Goal: Transaction & Acquisition: Purchase product/service

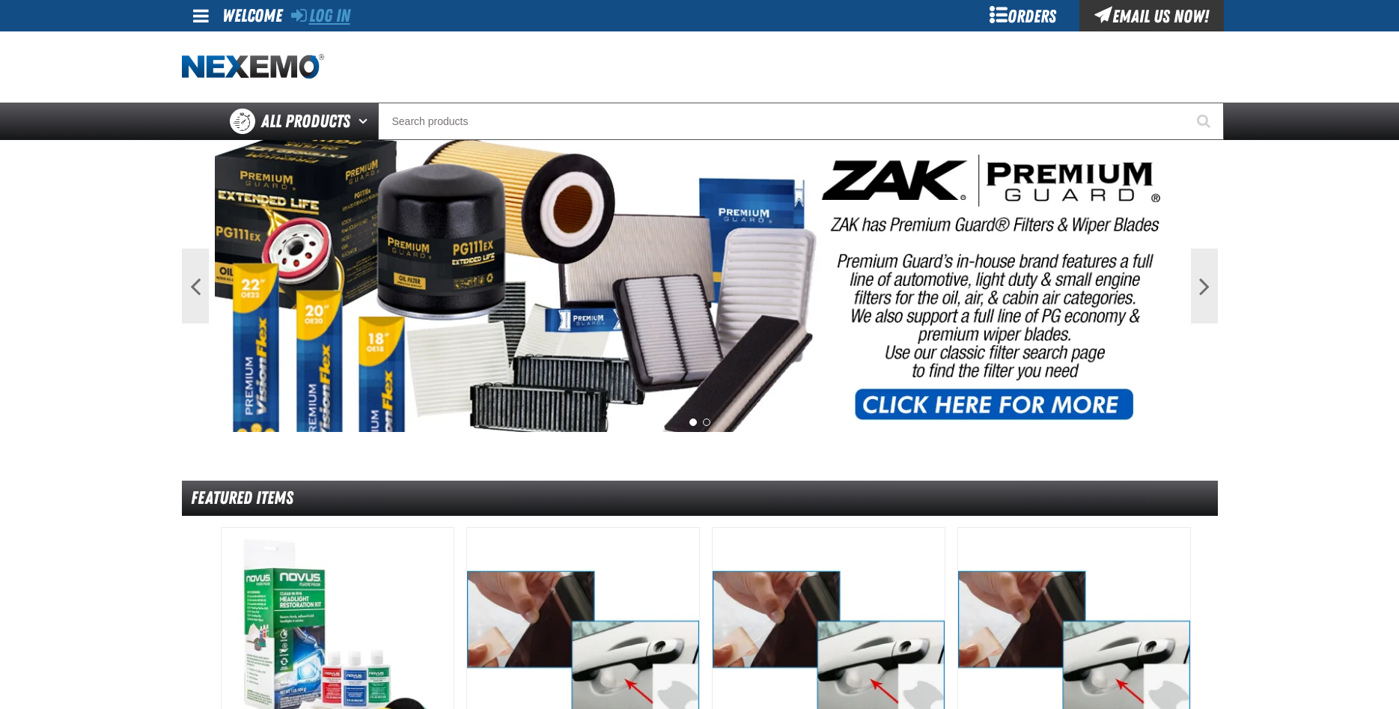
click at [337, 13] on link "Log In" at bounding box center [320, 15] width 59 height 21
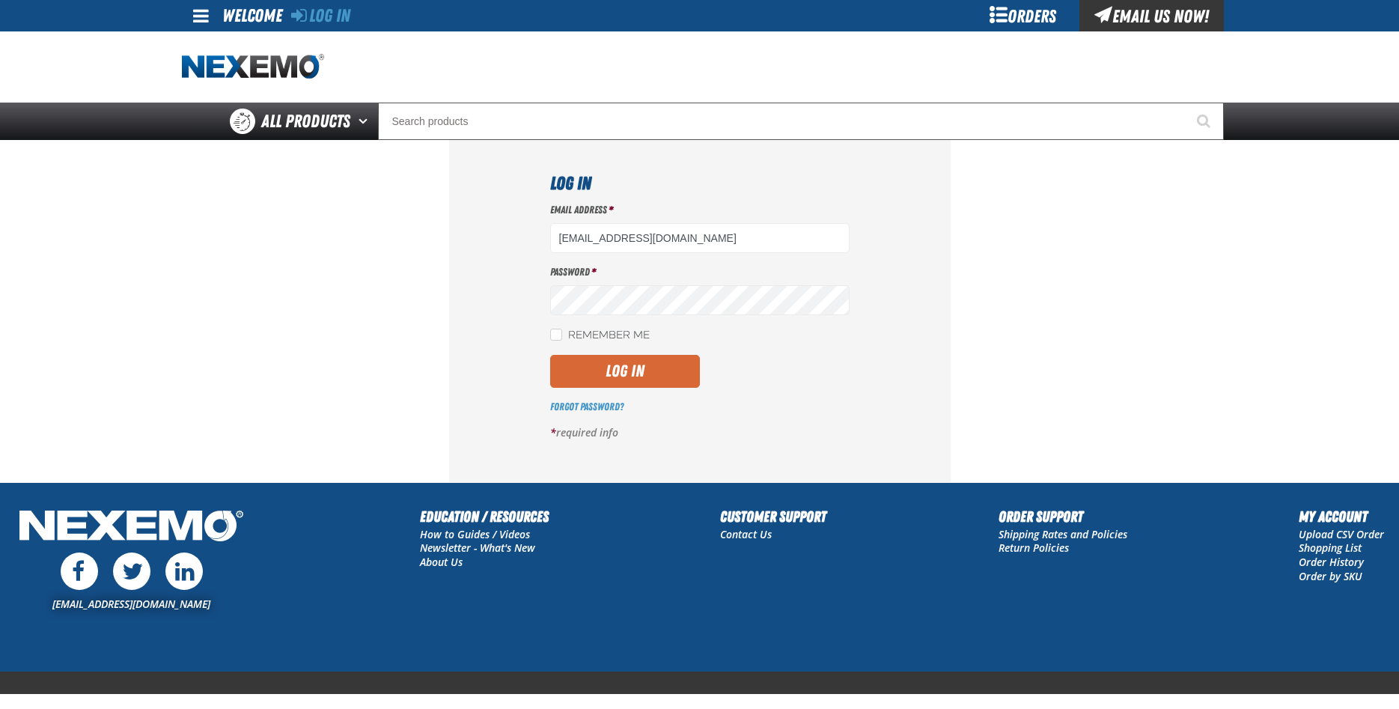
type input "ttaylor@vtaig.com"
click at [605, 370] on button "Log In" at bounding box center [625, 371] width 150 height 33
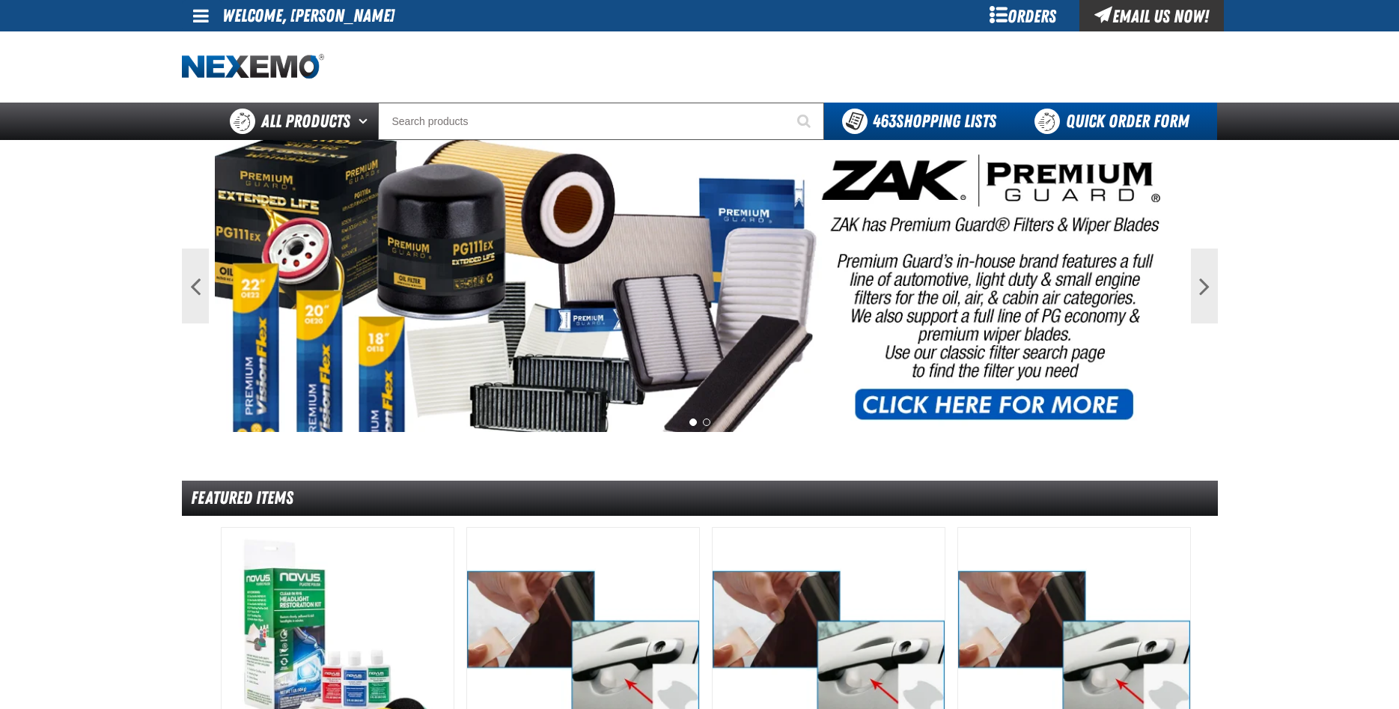
click at [1109, 129] on link "Quick Order Form" at bounding box center [1115, 121] width 203 height 37
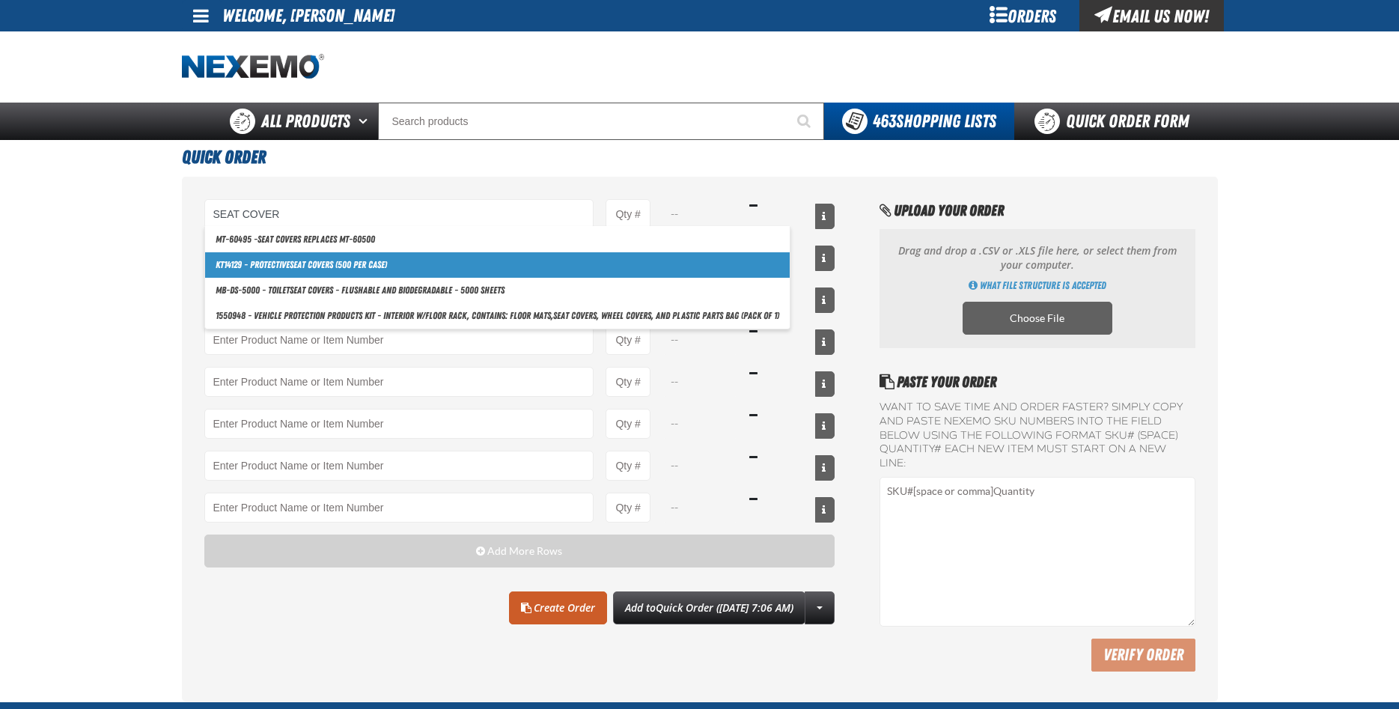
click at [309, 274] on link "KT14129 - Protective Seat Cover s (500 per case)" at bounding box center [497, 264] width 585 height 25
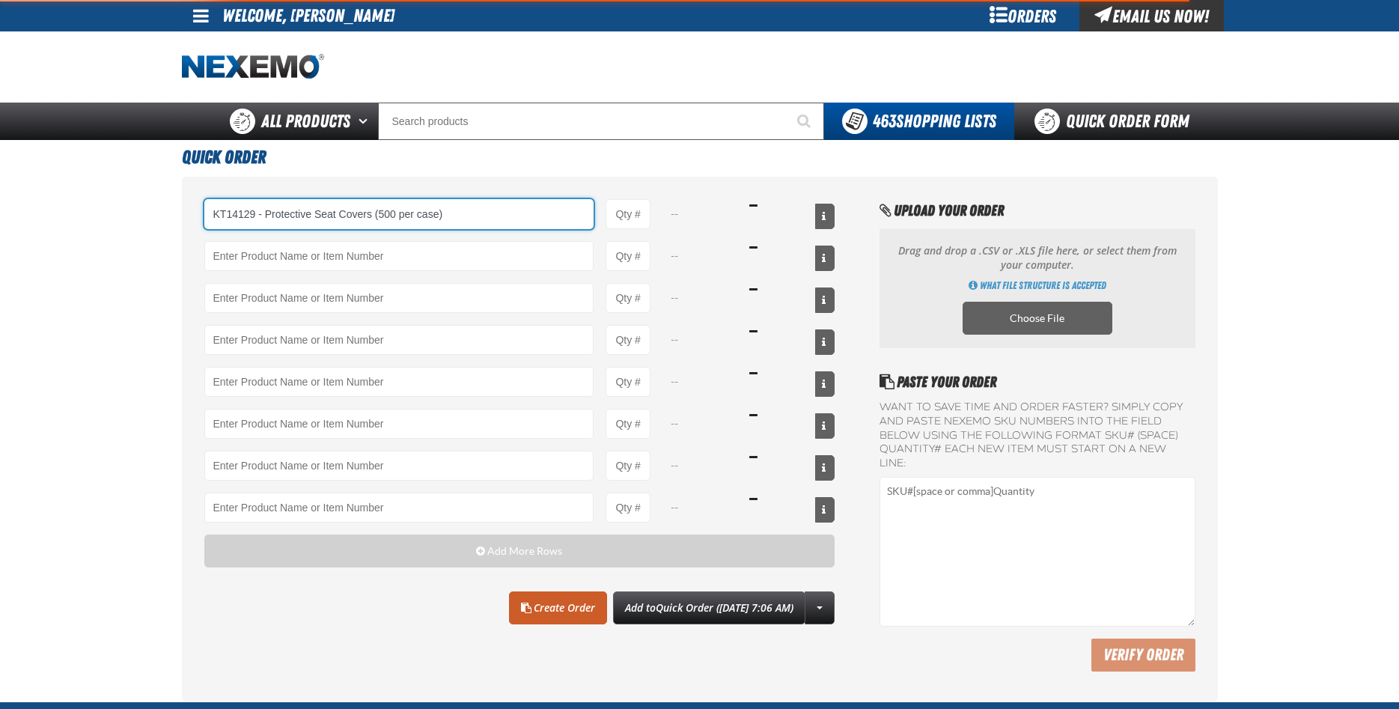
type input "KT14129 - Protective Seat Covers (500 per case)"
type input "1"
select select "count"
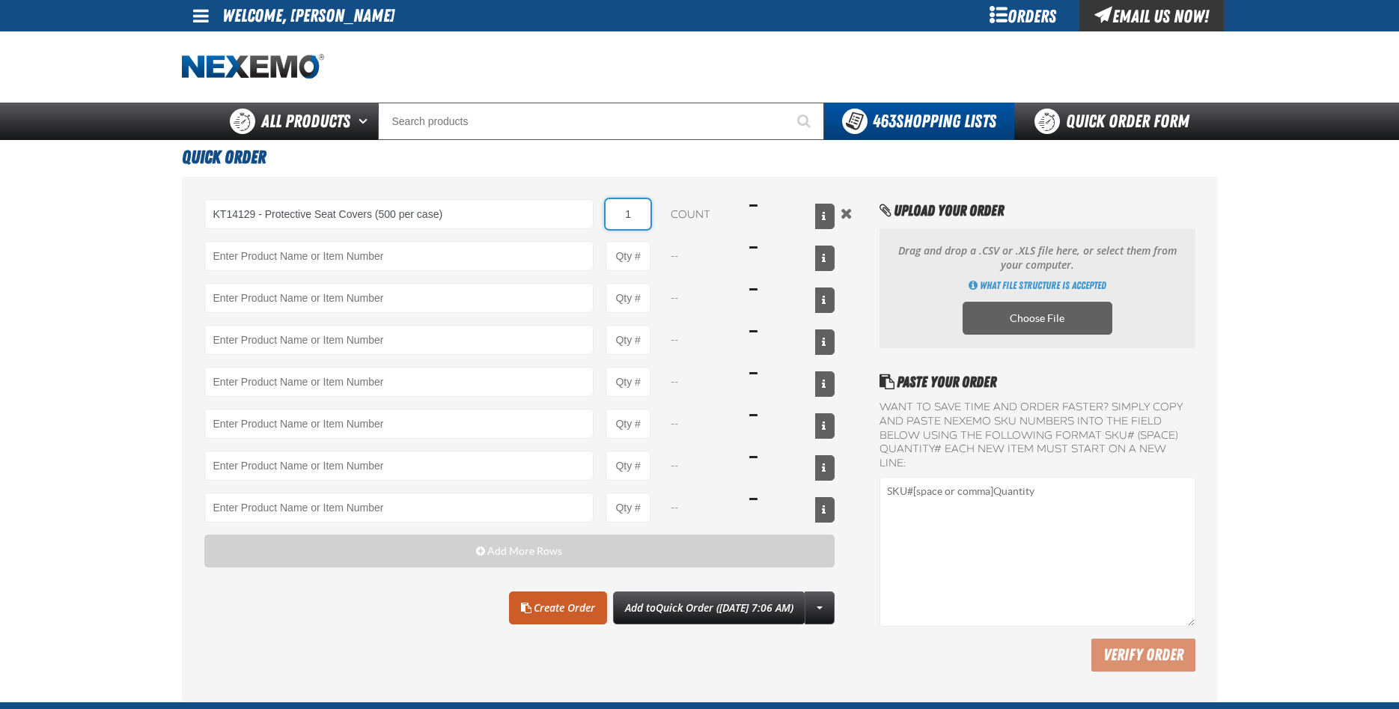
click at [638, 216] on input "1" at bounding box center [628, 214] width 45 height 30
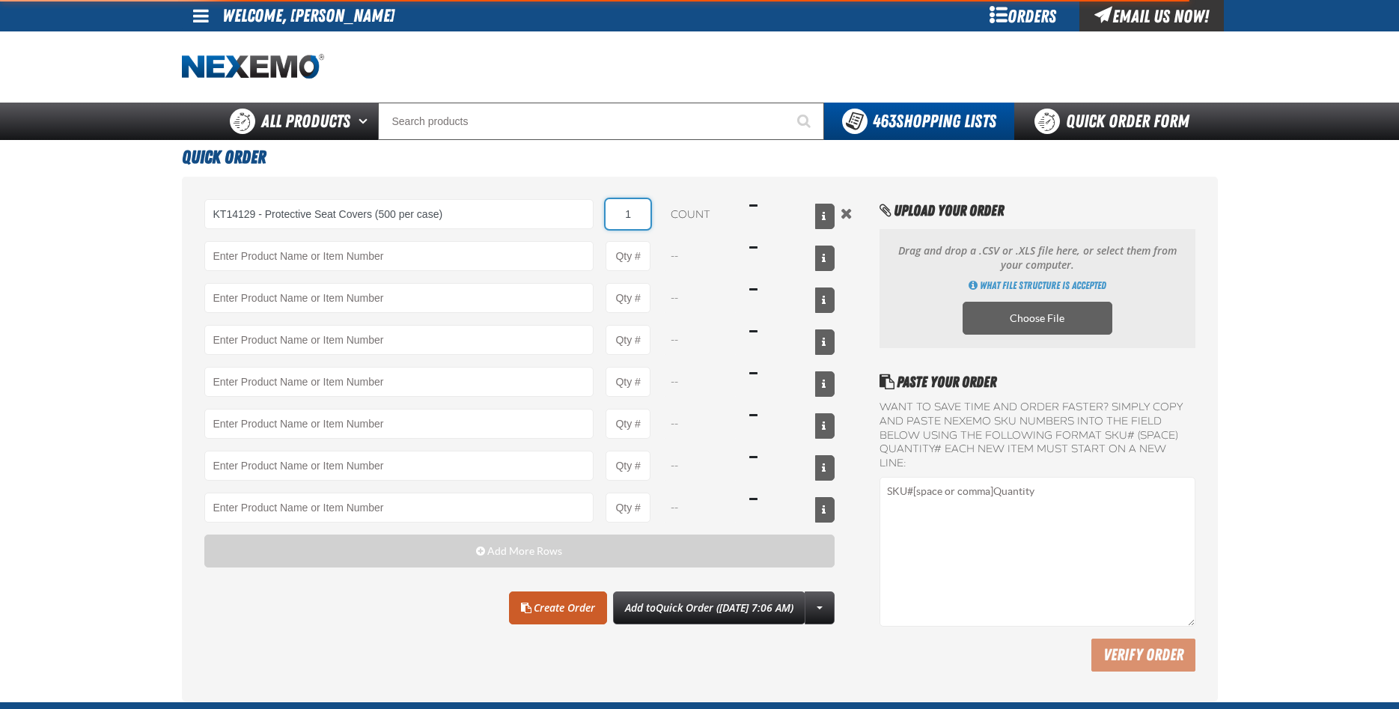
type input "KT14129 - Protective Seat Covers (500 per case)"
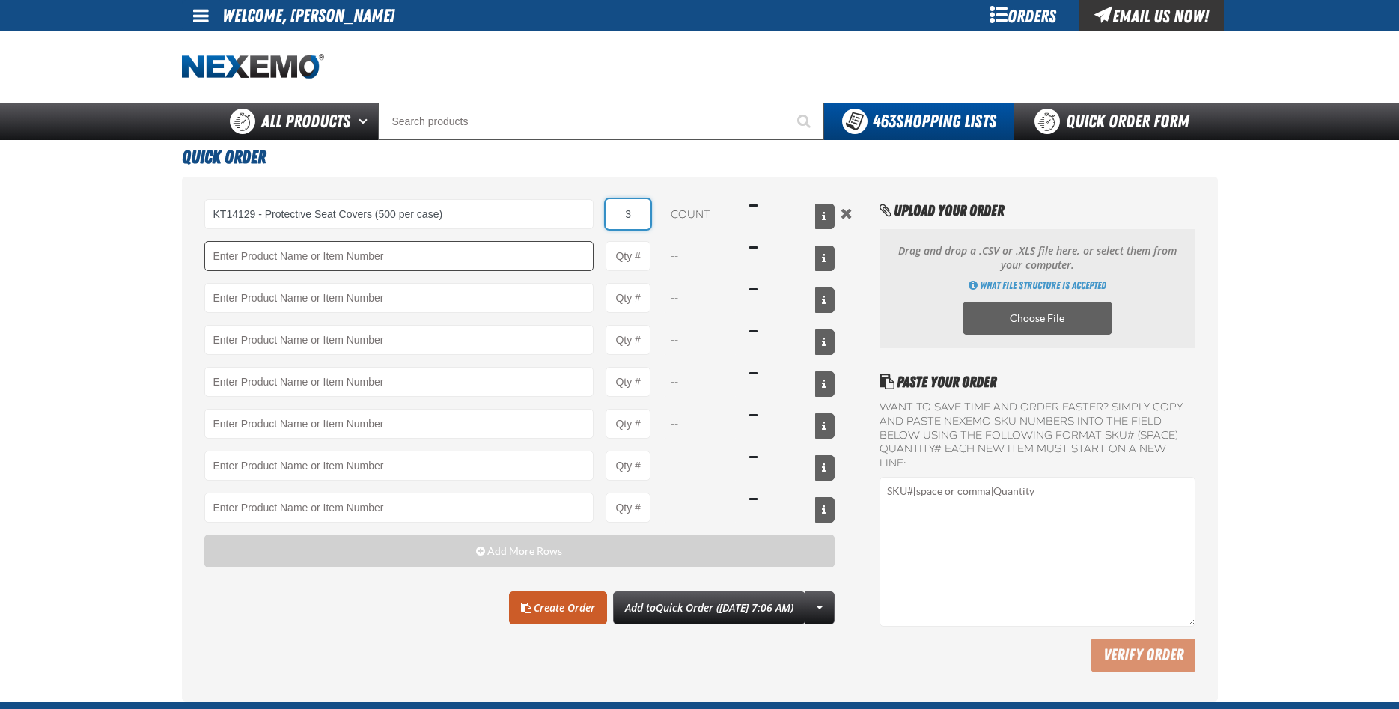
type input "3"
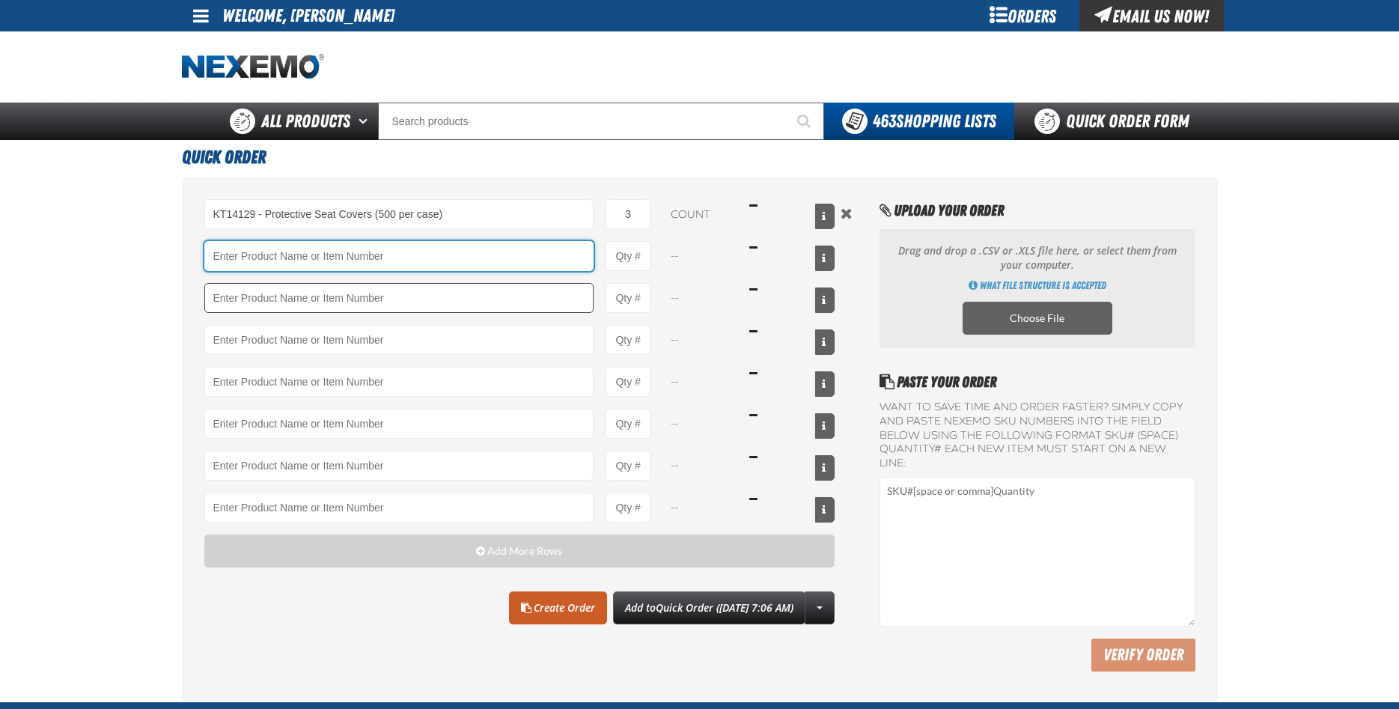
drag, startPoint x: 454, startPoint y: 257, endPoint x: 488, endPoint y: 294, distance: 50.3
click at [454, 264] on input "Product" at bounding box center [399, 256] width 390 height 30
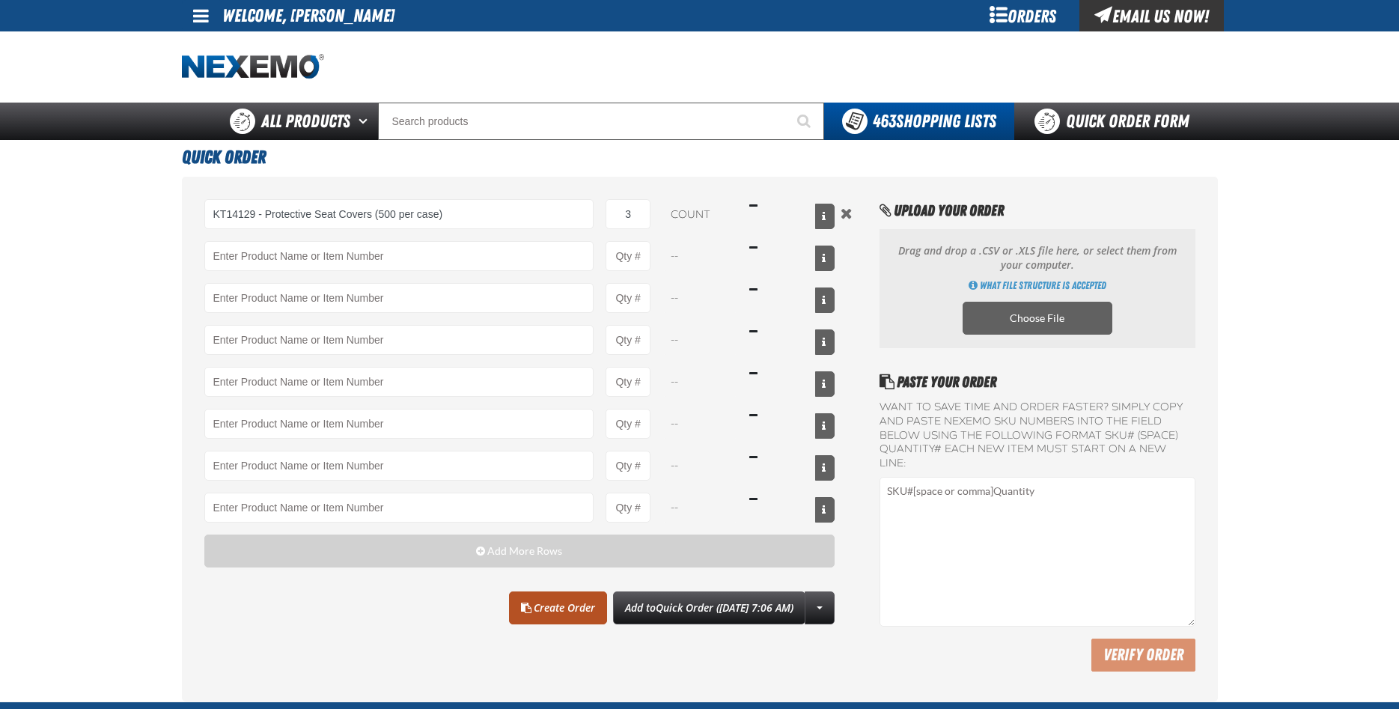
click at [534, 619] on link "Create Order" at bounding box center [558, 607] width 98 height 33
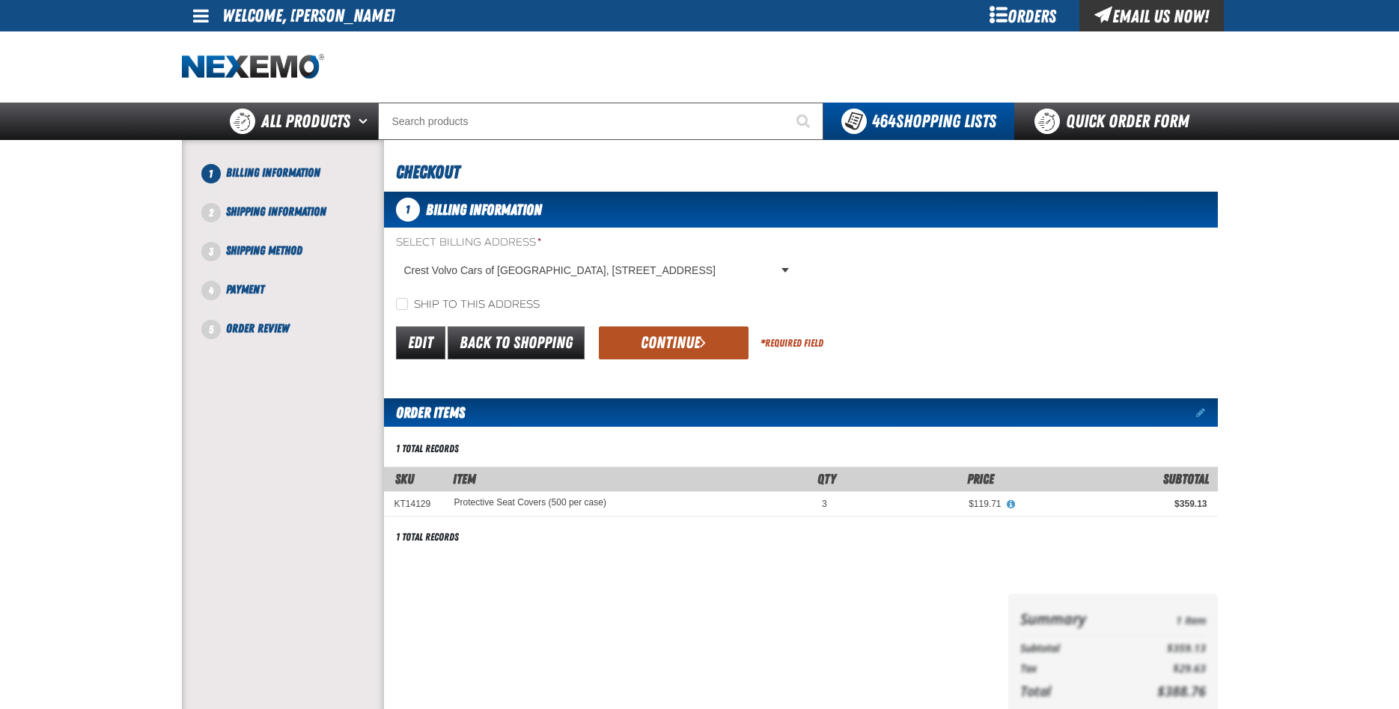
click at [680, 345] on button "Continue" at bounding box center [674, 342] width 150 height 33
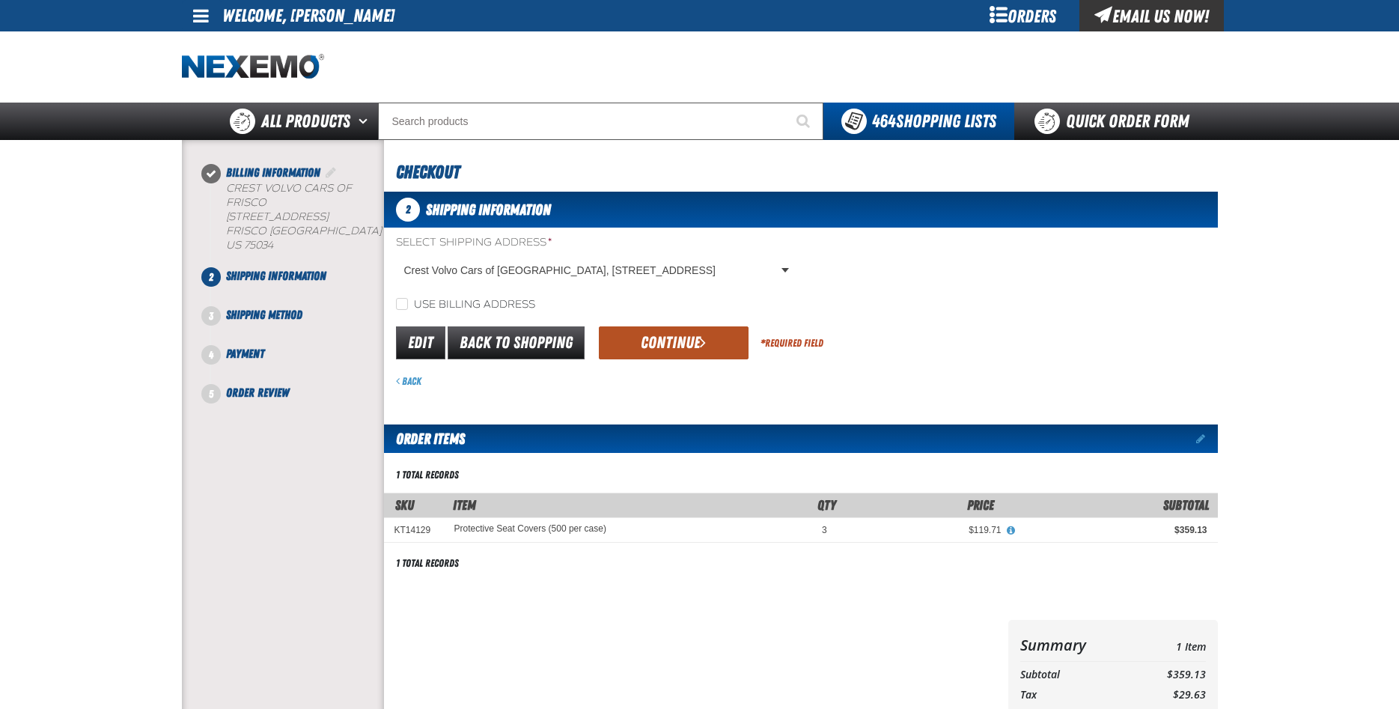
click at [682, 349] on button "Continue" at bounding box center [674, 342] width 150 height 33
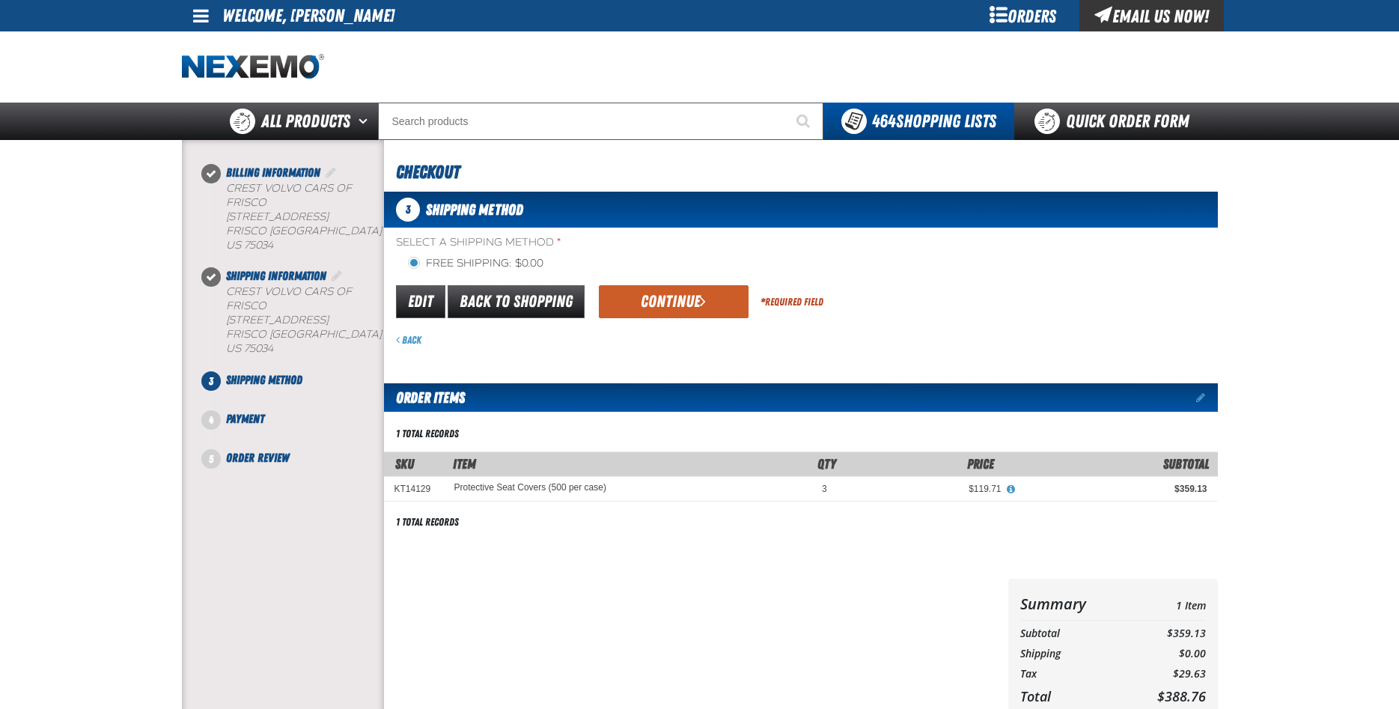
click at [673, 301] on button "Continue" at bounding box center [674, 301] width 150 height 33
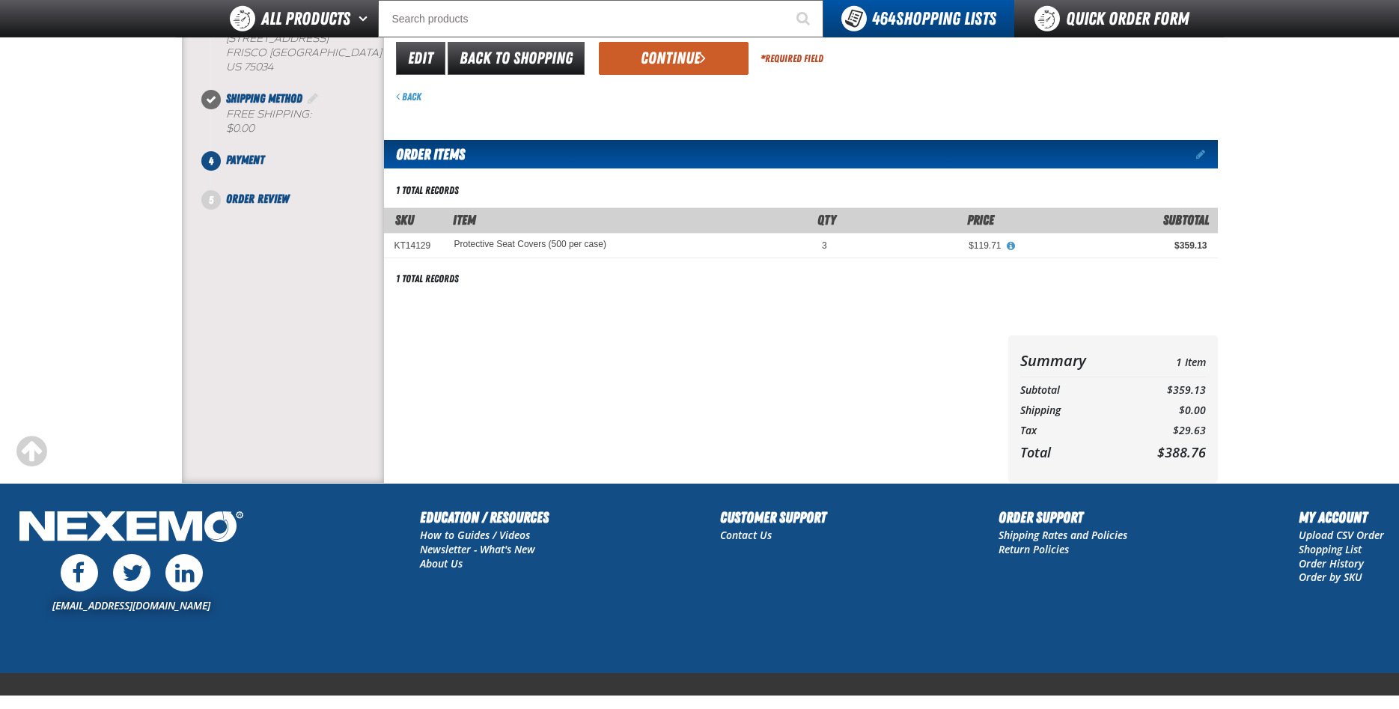
scroll to position [152, 0]
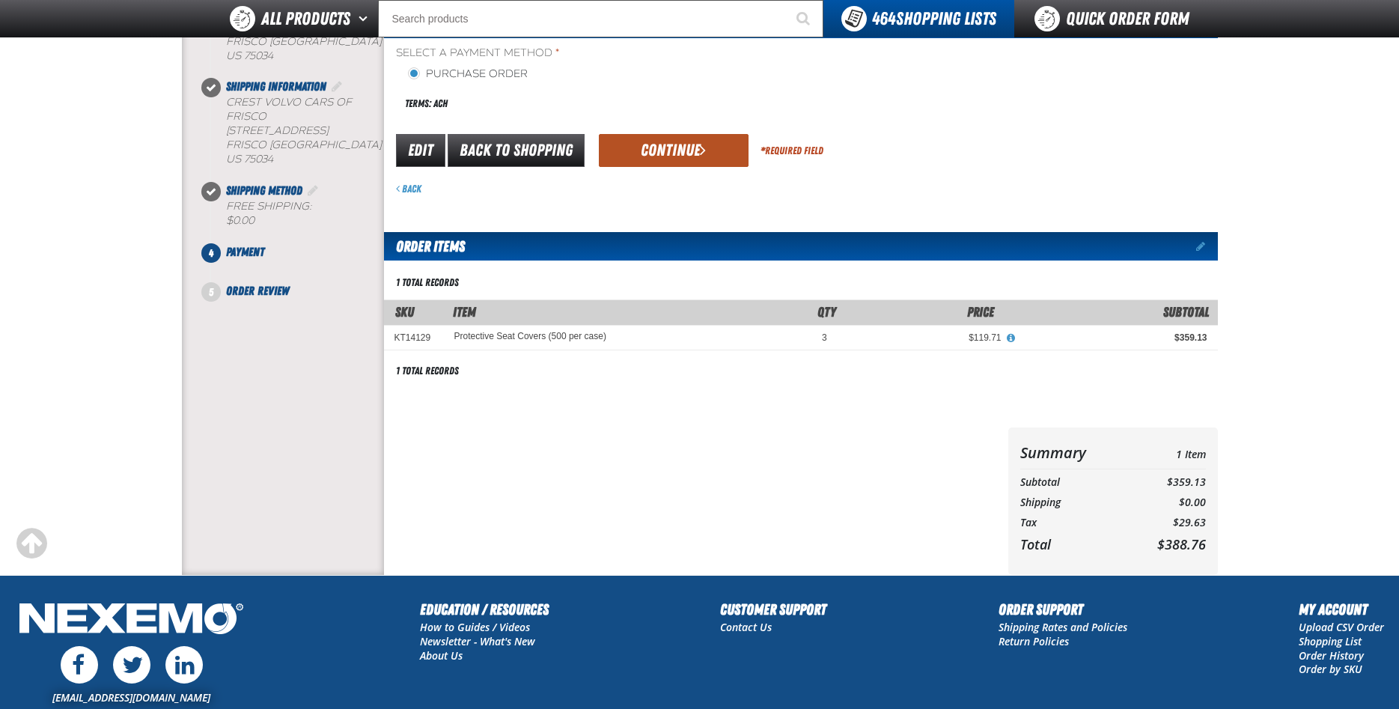
click at [678, 141] on button "Continue" at bounding box center [674, 150] width 150 height 33
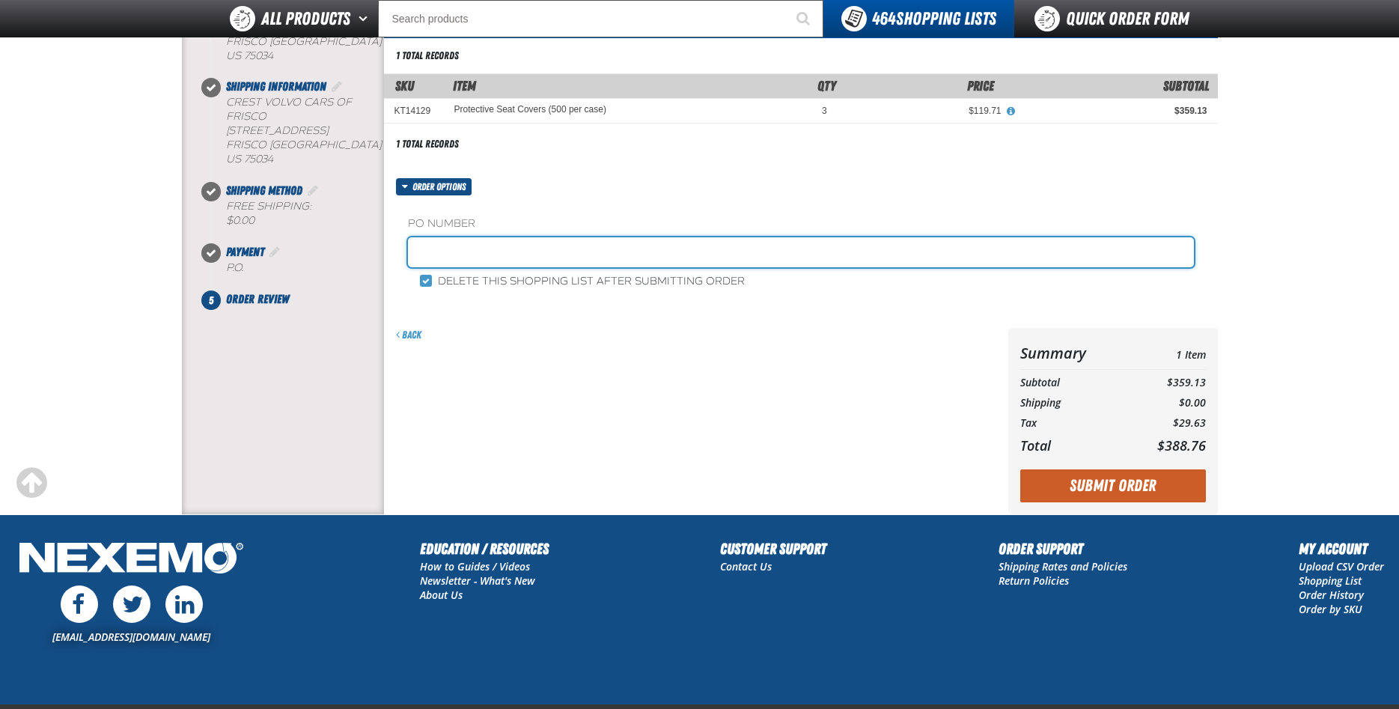
click at [502, 256] on input "text" at bounding box center [801, 252] width 786 height 30
type input "200130"
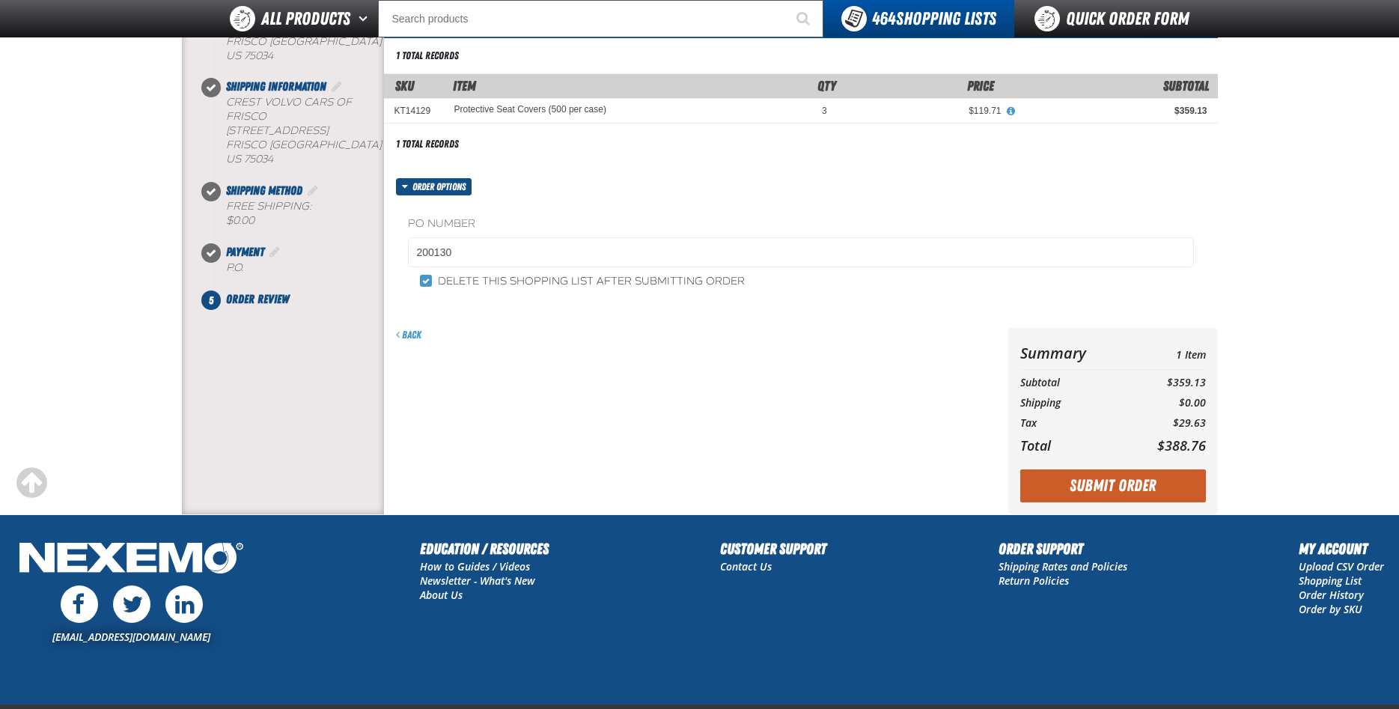
click at [650, 359] on div "Back" at bounding box center [693, 421] width 618 height 186
click at [1121, 493] on button "Submit Order" at bounding box center [1113, 485] width 186 height 33
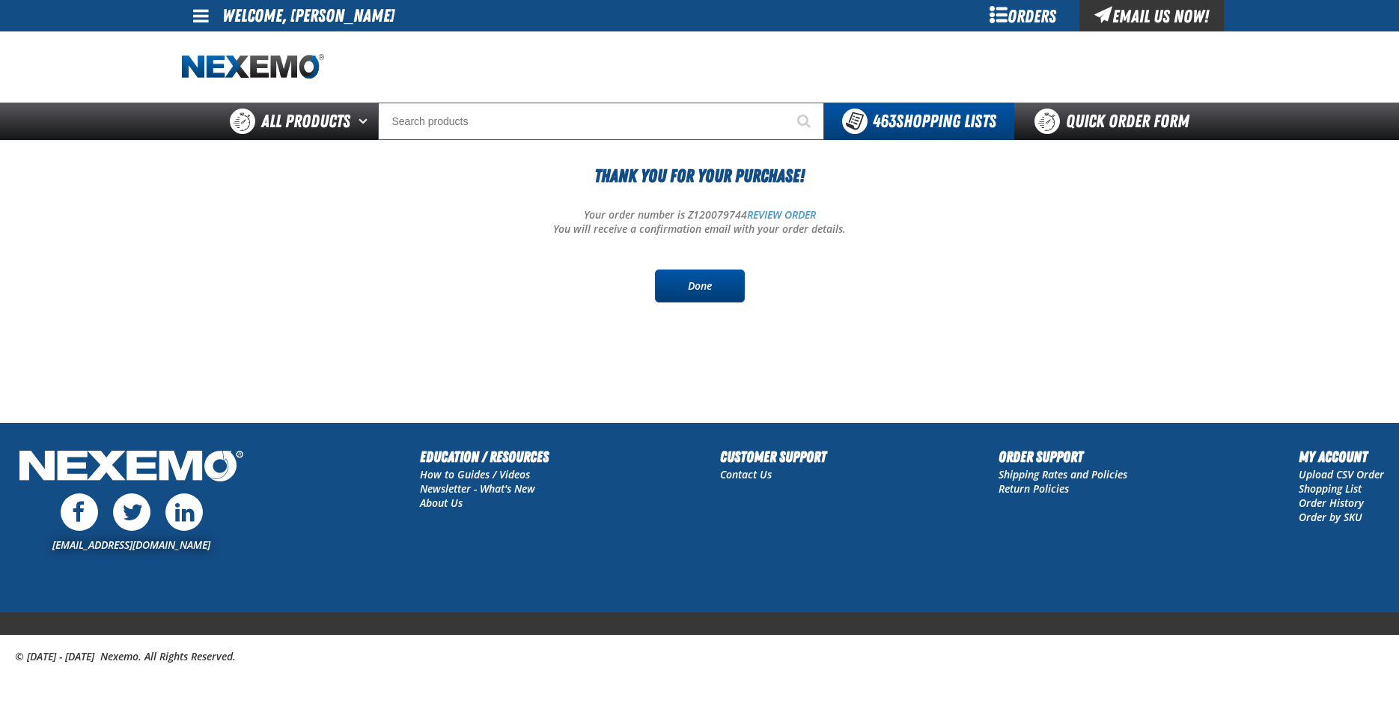
click at [705, 283] on link "Done" at bounding box center [700, 285] width 90 height 33
click at [199, 15] on span at bounding box center [201, 16] width 16 height 18
click at [225, 78] on link "Sign Out Sign Out" at bounding box center [214, 73] width 51 height 14
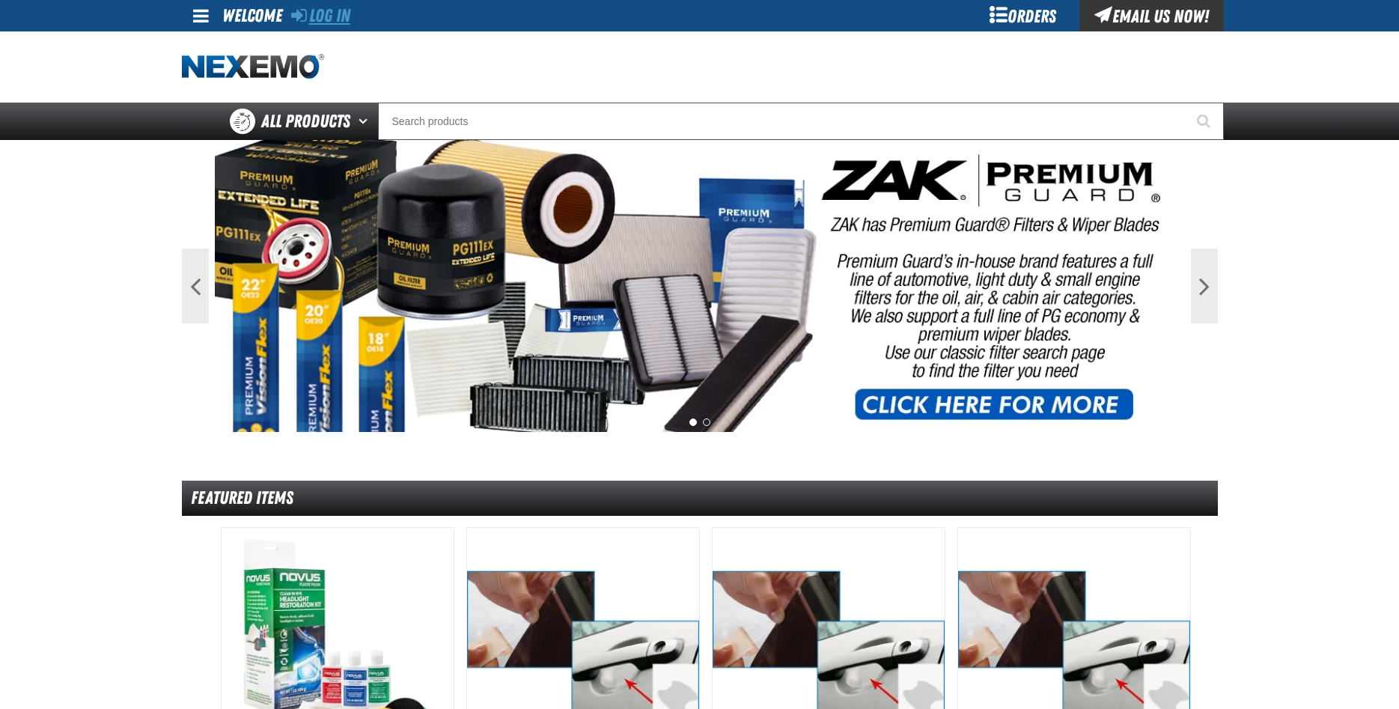
drag, startPoint x: 338, startPoint y: 13, endPoint x: 335, endPoint y: 21, distance: 8.1
click at [337, 16] on link "Log In" at bounding box center [320, 15] width 59 height 21
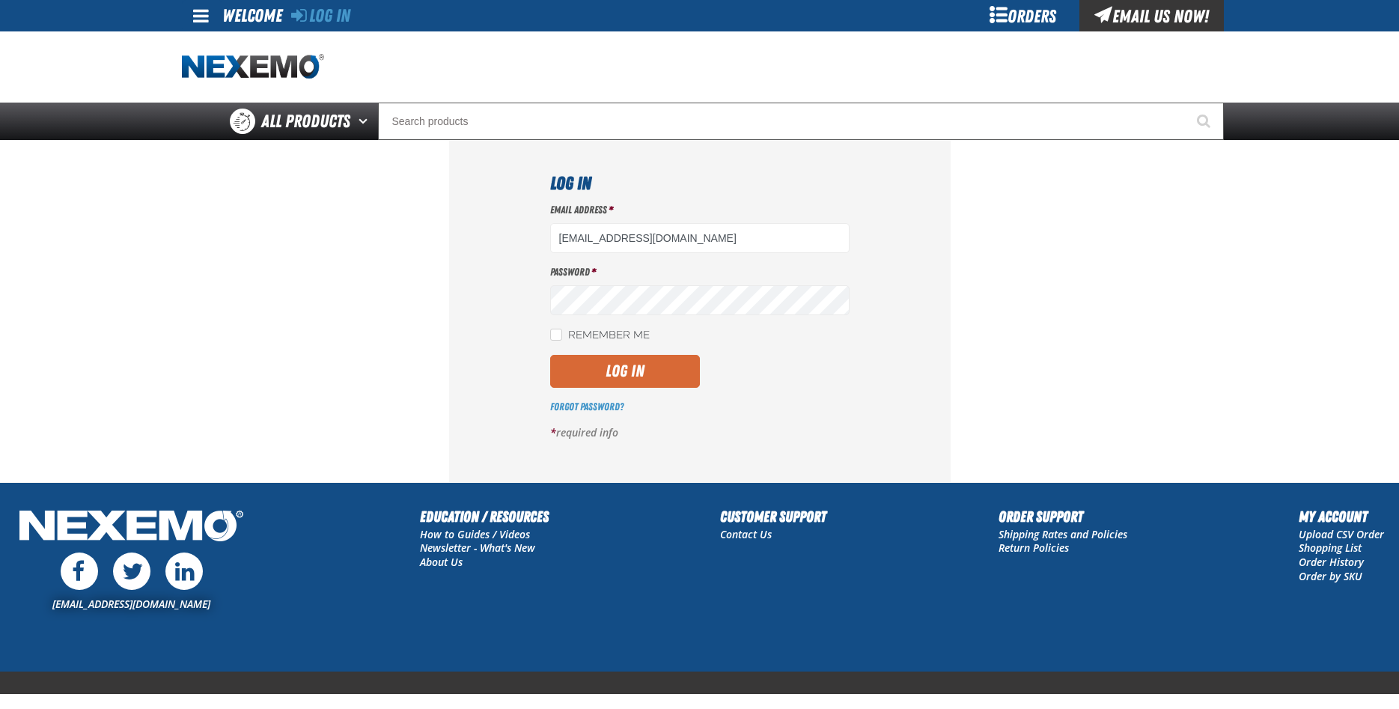
click at [631, 365] on button "Log In" at bounding box center [625, 371] width 150 height 33
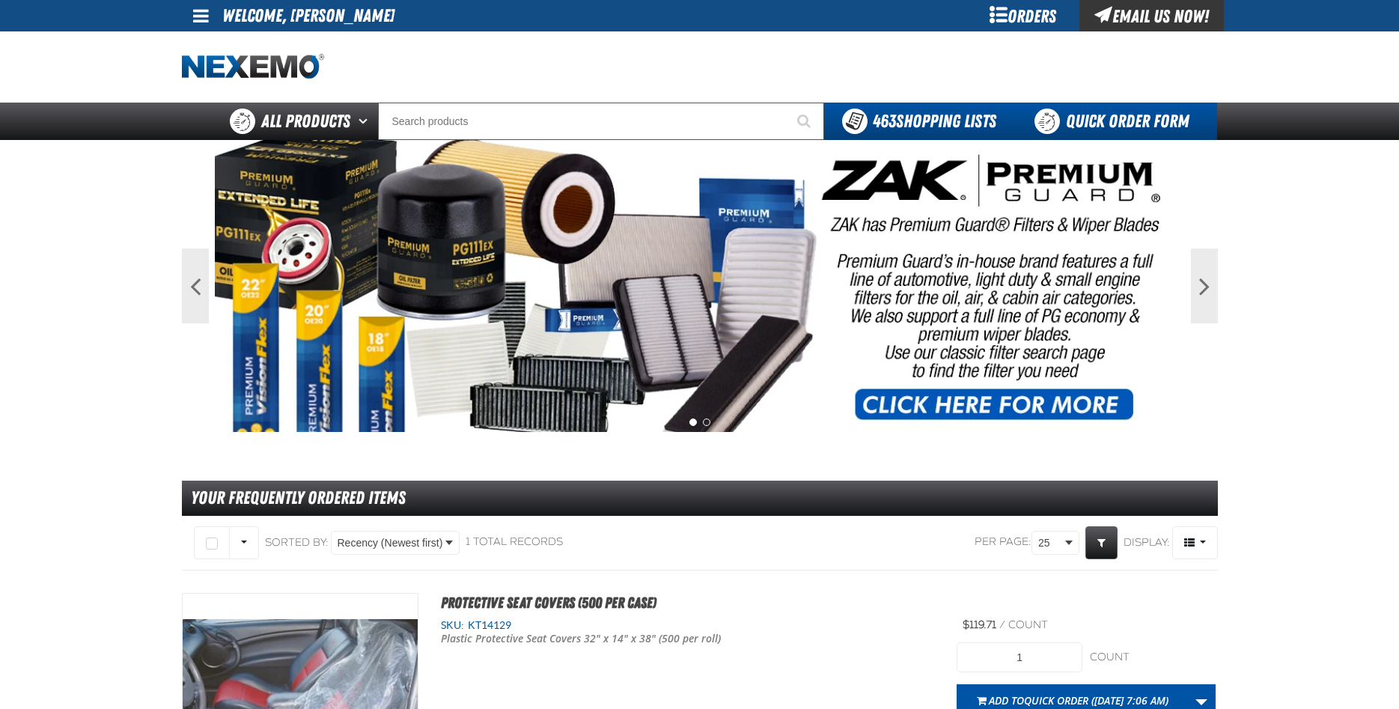
click at [1141, 127] on link "Quick Order Form" at bounding box center [1115, 121] width 203 height 37
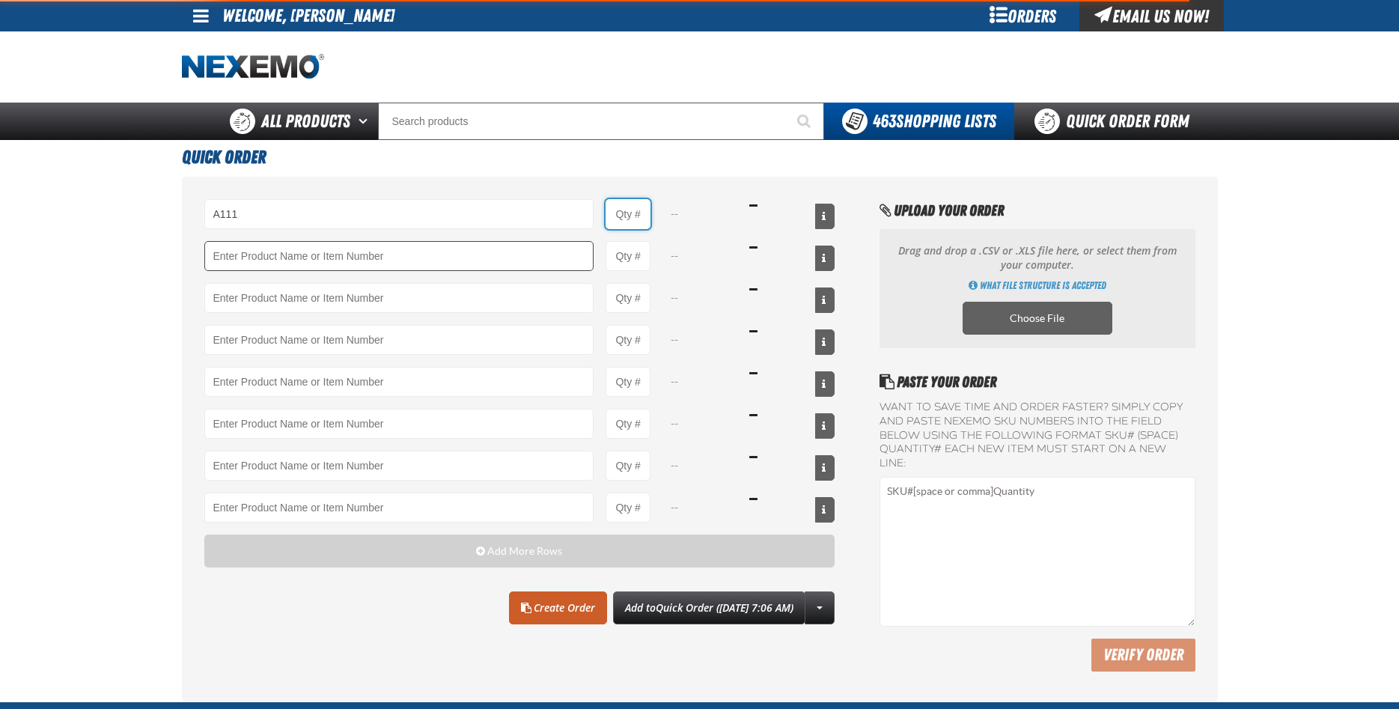
type input "A111 - ZAK Racing Degreaser (ZRD)"
type input "1"
select select "can"
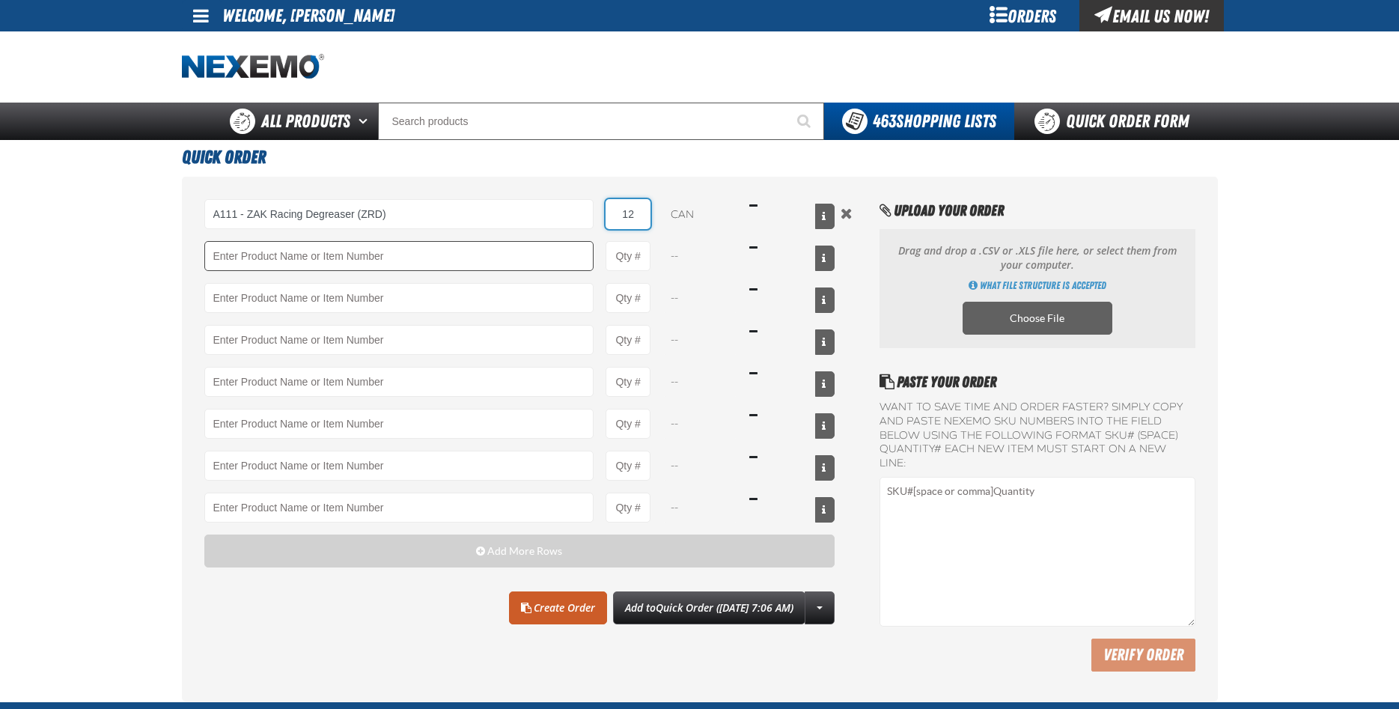
type input "12"
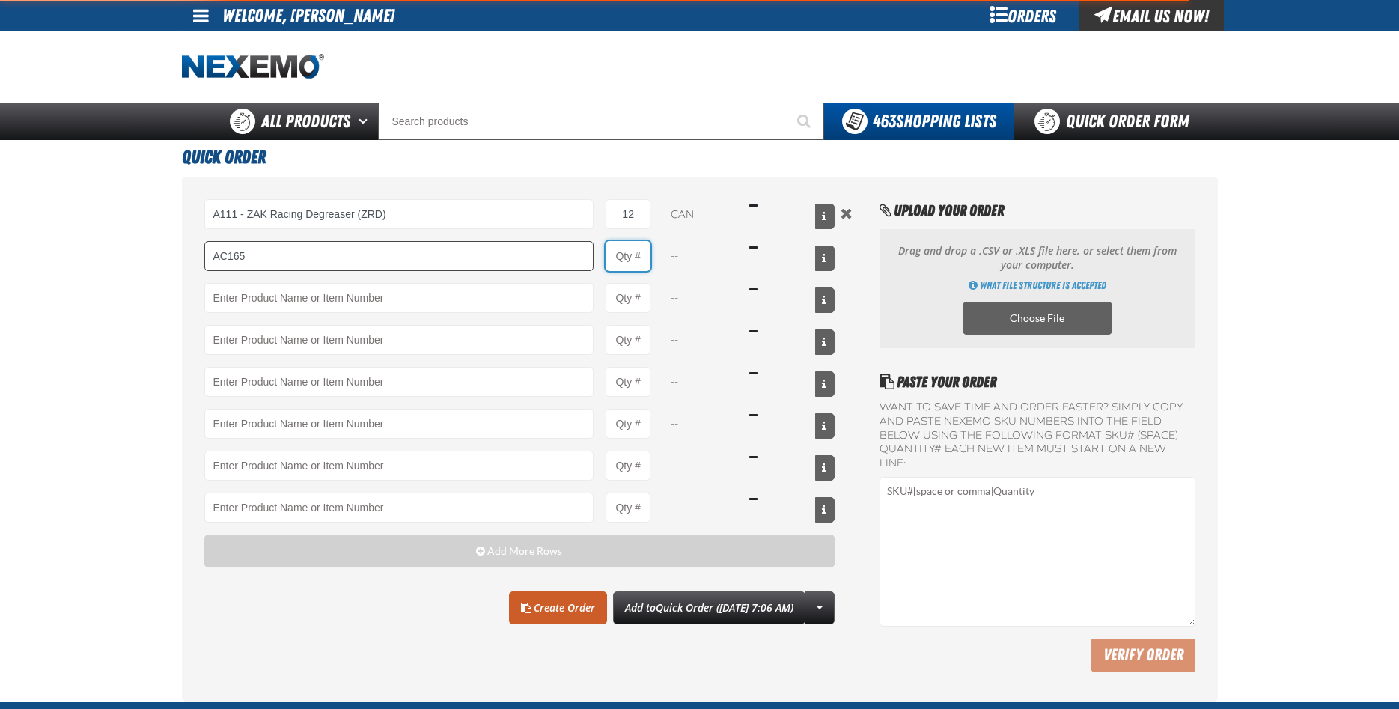
type input "AC165 - Bio-Zone Natural Odor Eliminator - ZAK Products"
type input "1"
select select "bottle"
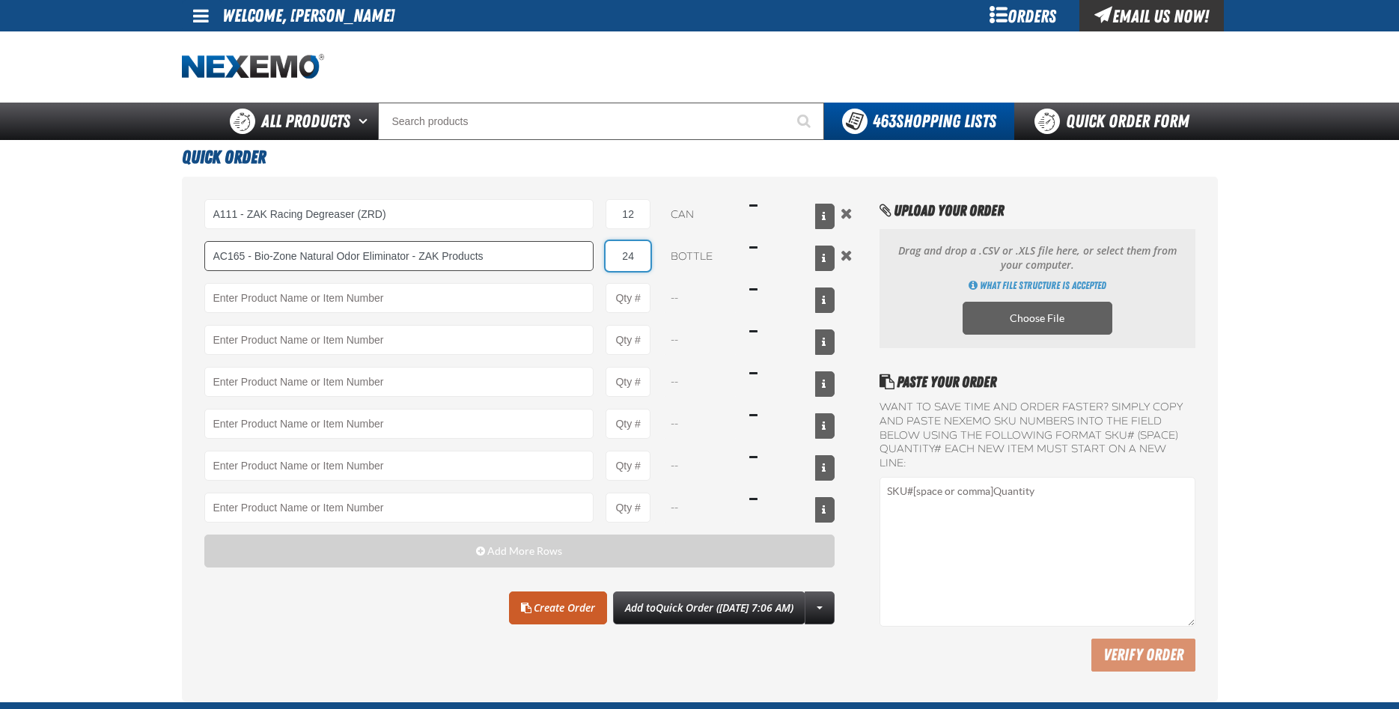
type input "24"
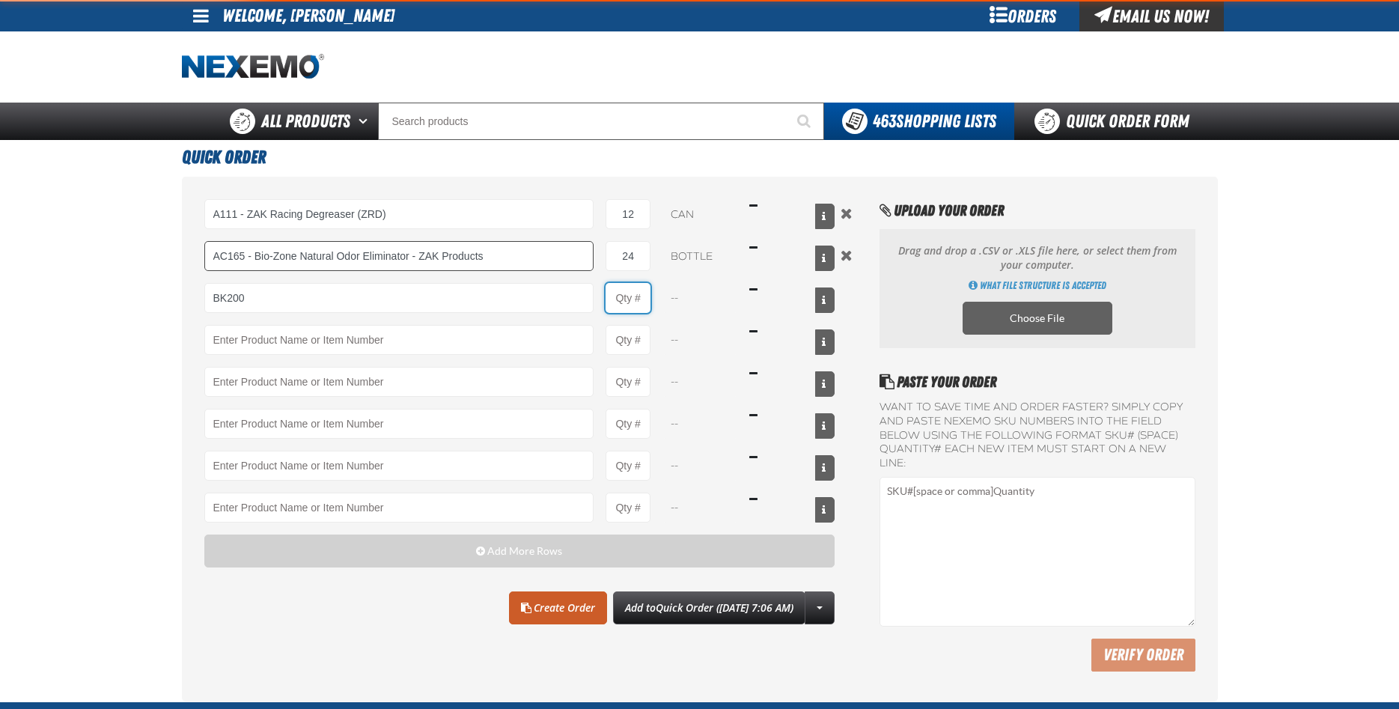
type input "BK200 - DOT 4 Brake Fluid Exchange Formula - 32 Ounce - ZAK Products"
type input "1"
select select "bottle"
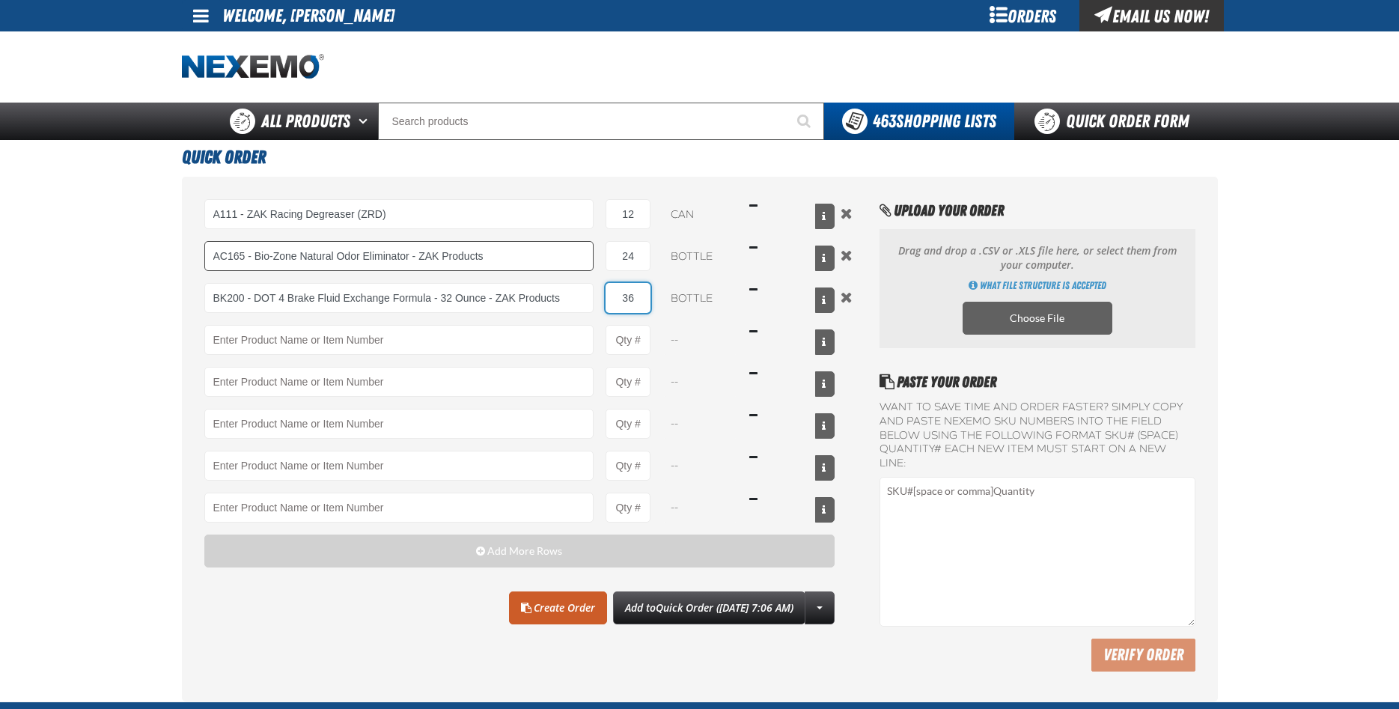
type input "36"
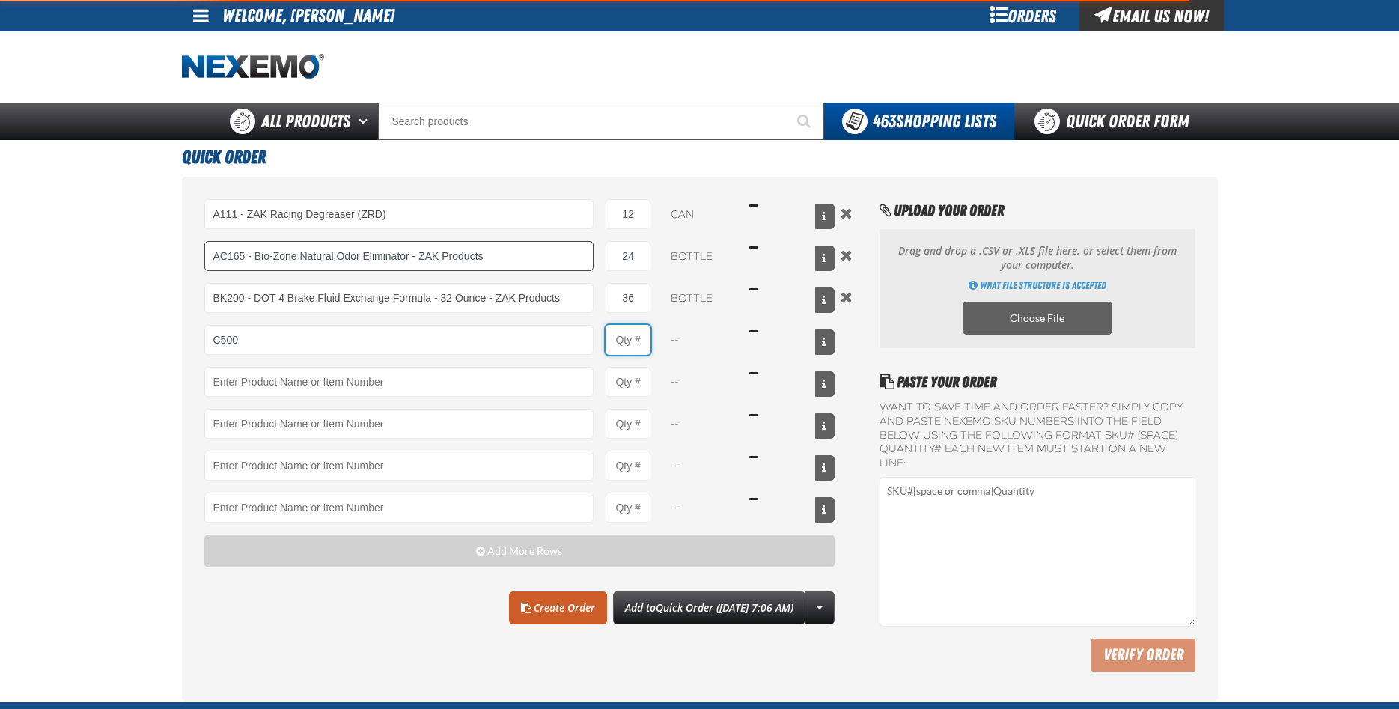
type input "C500 - Synthetic Engine Oil Booster - ZAK Products"
type input "1"
select select "bottle"
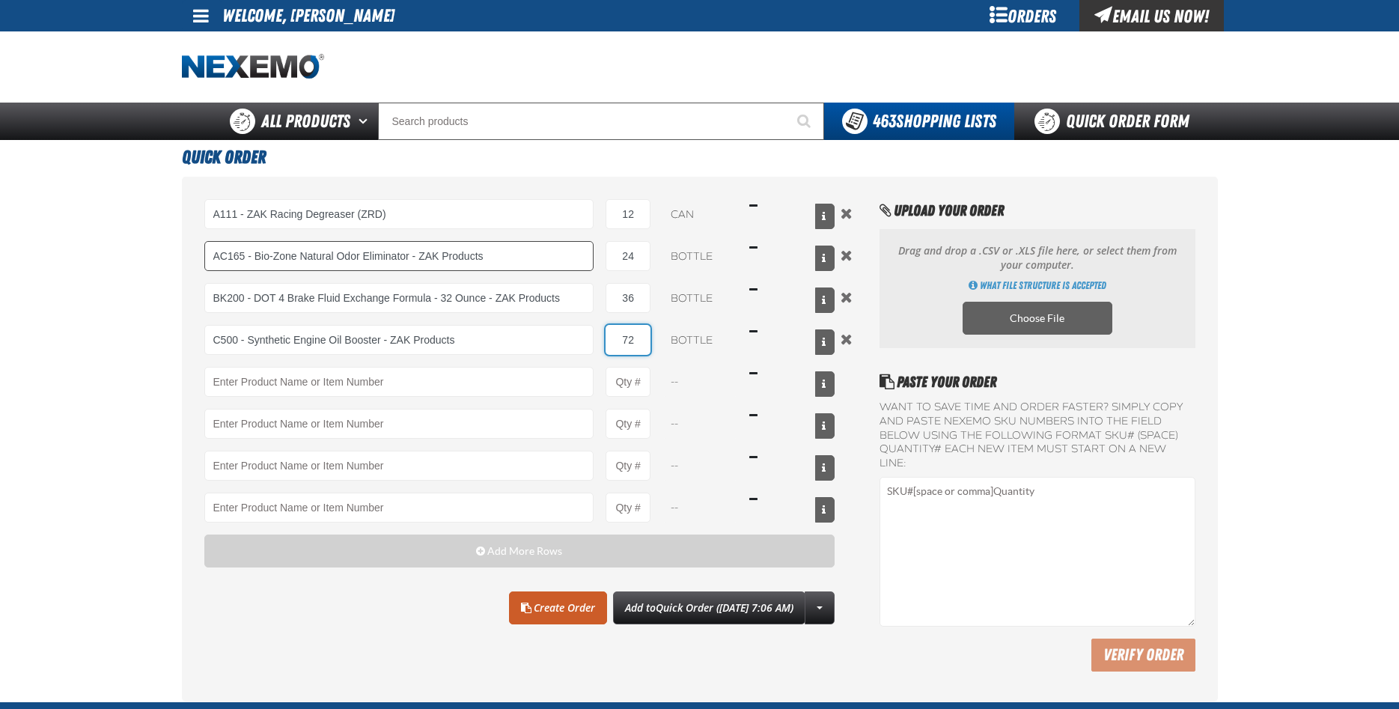
type input "72"
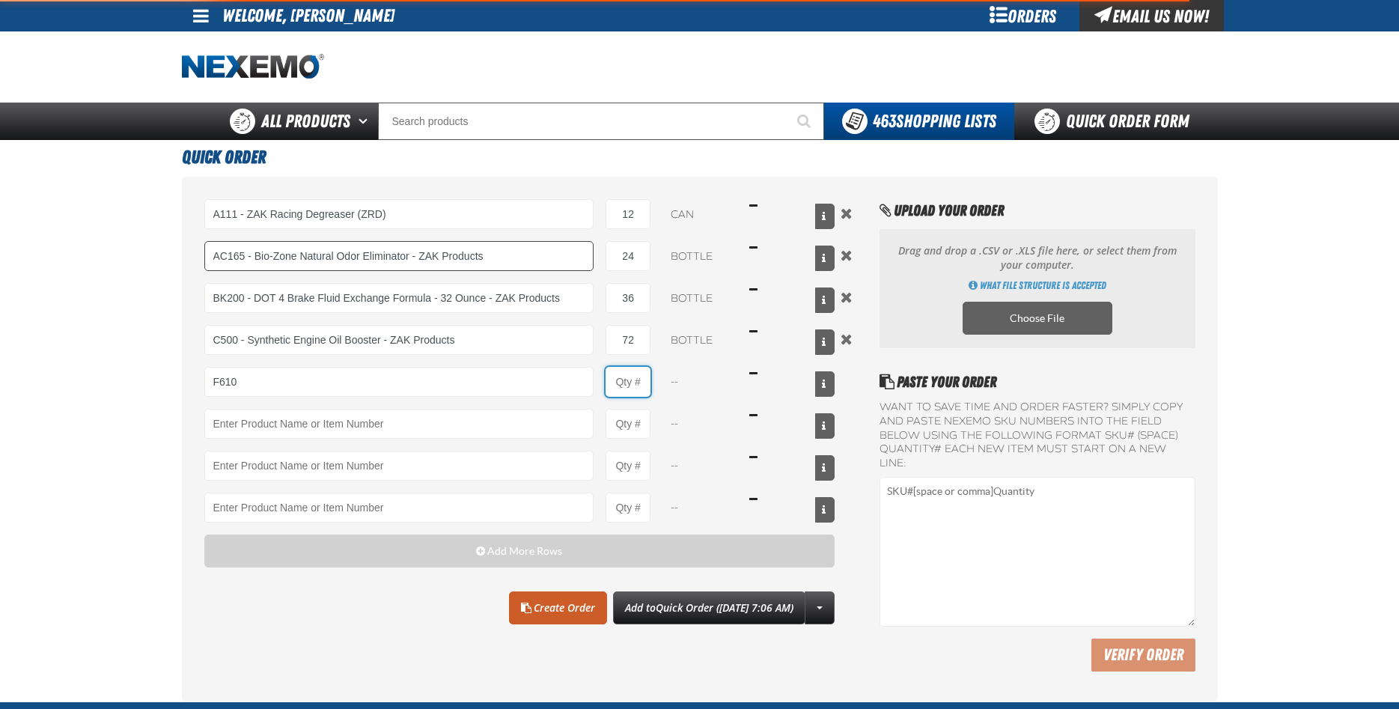
type input "F610 - Z-Tech - ZAK Products"
type input "1"
select select "bottle"
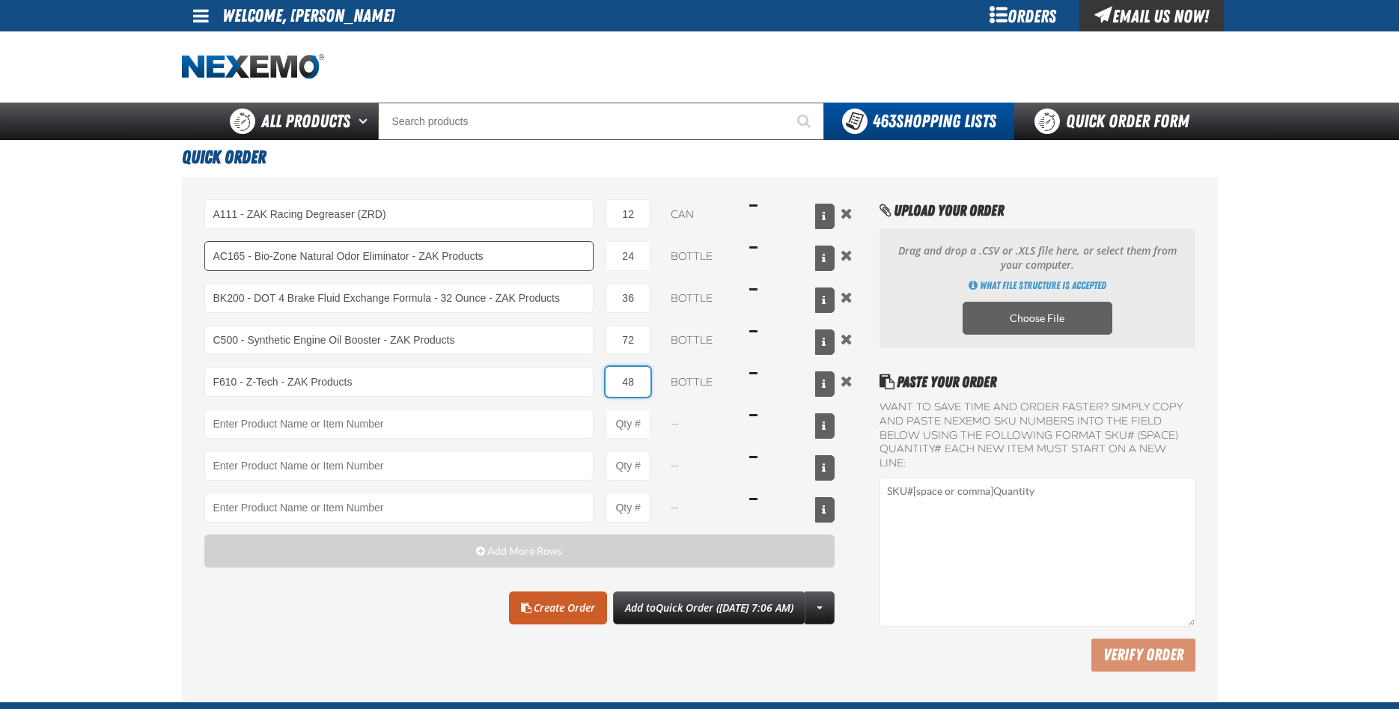
type input "48"
type input "R201 - Universal Cooling System Conditioner - ZAK Products"
type input "1"
select select "bottle"
type input "24"
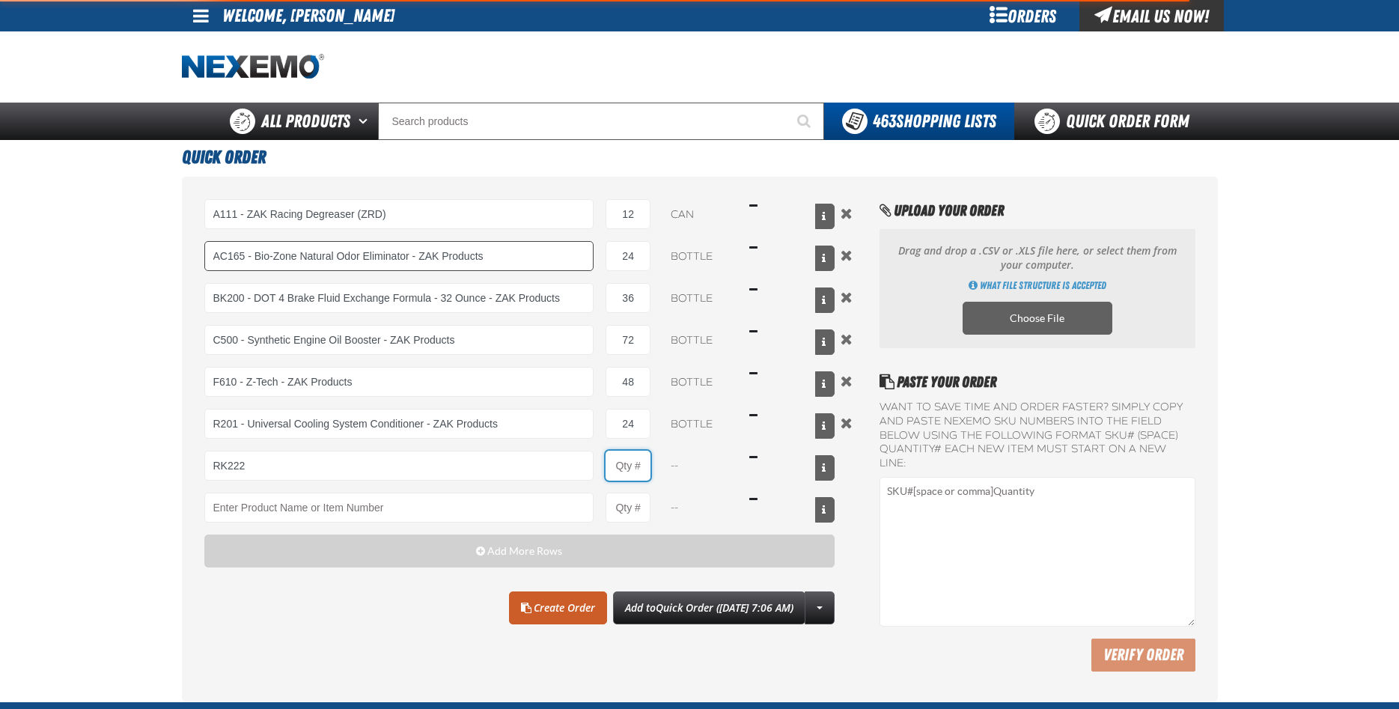
type input "RK222 - Universal Cooling System Service Kit - ZAK Products"
type input "1"
select select "kit"
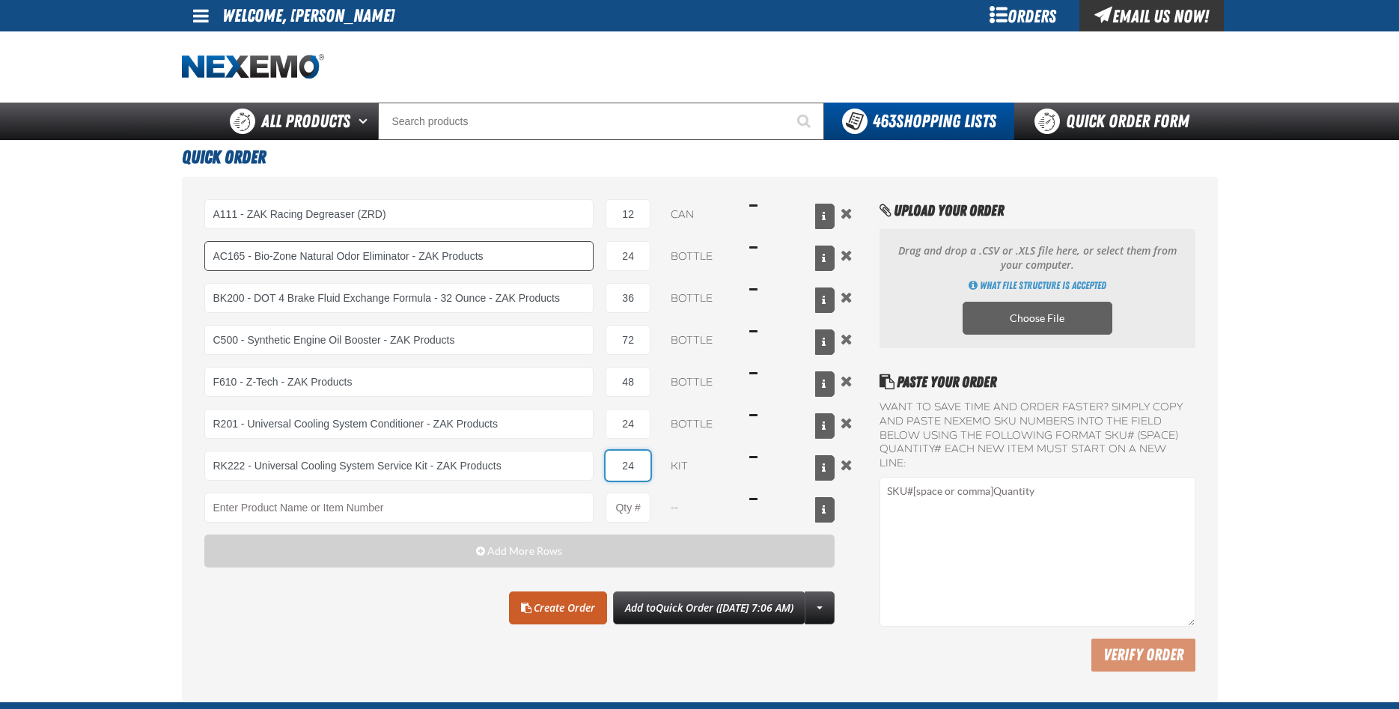
type input "24"
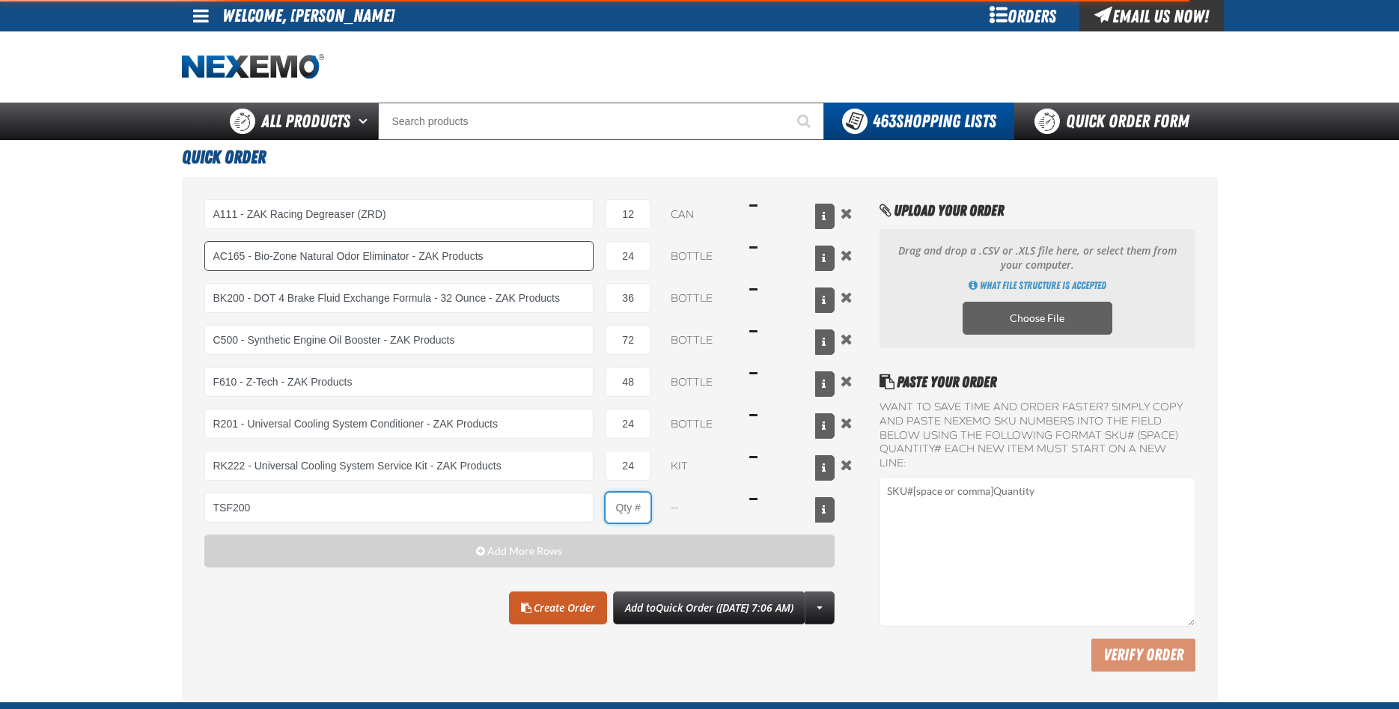
type input "TSF200 - 2-Step GDI Intake Cleaning Service"
type input "1"
select select "kit"
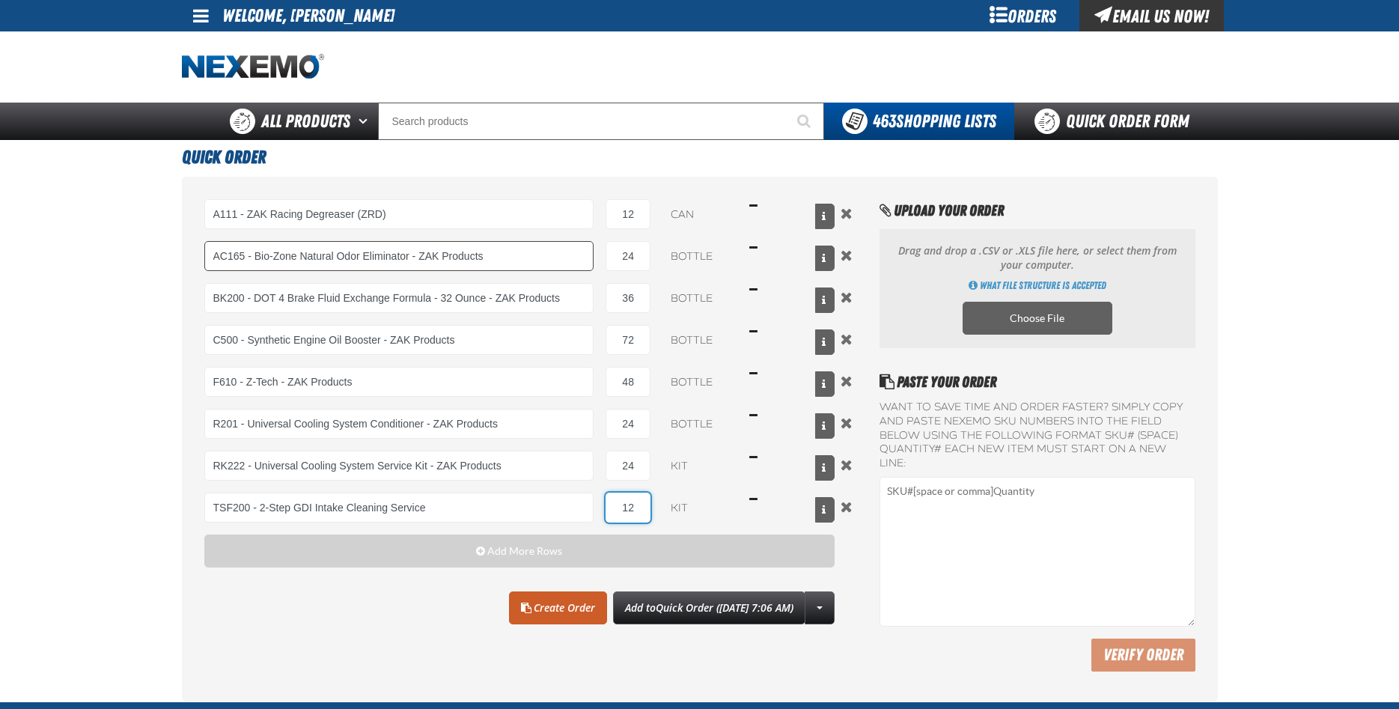
type input "12"
click at [543, 603] on link "Create Order" at bounding box center [558, 607] width 98 height 33
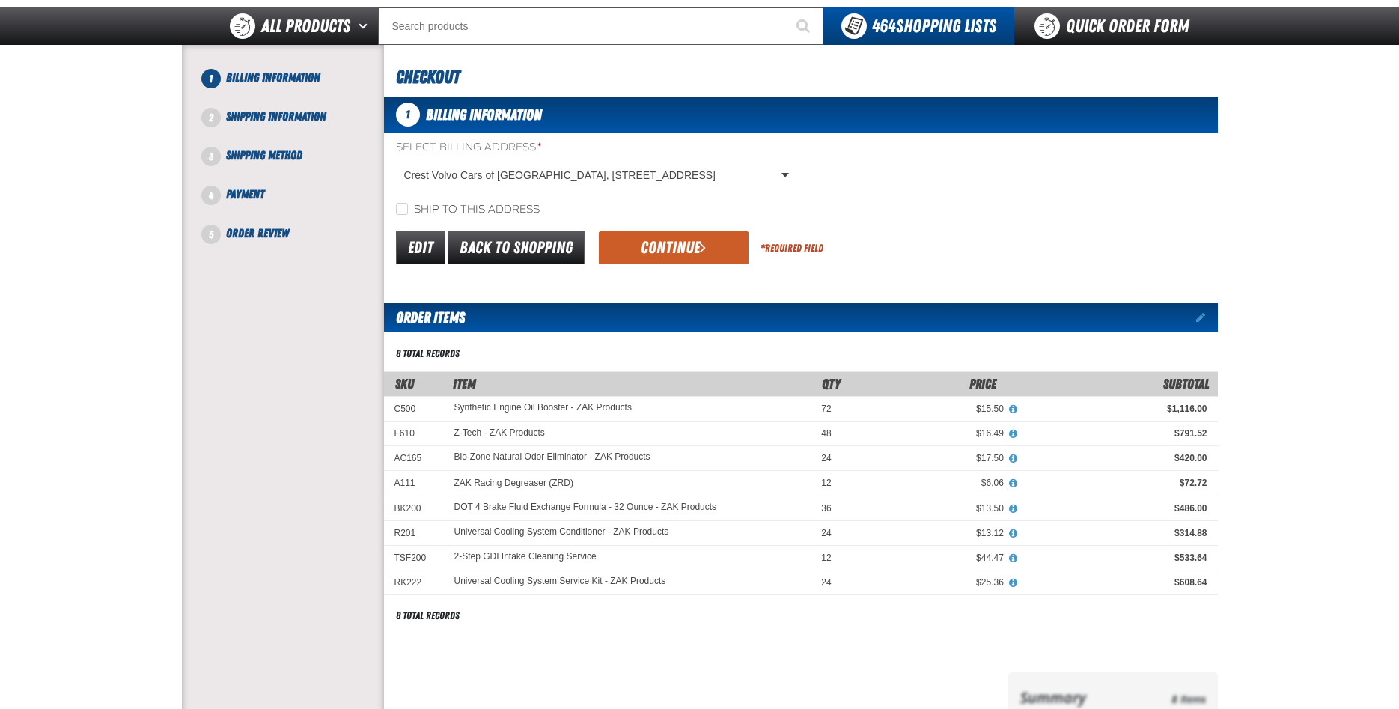
scroll to position [178, 0]
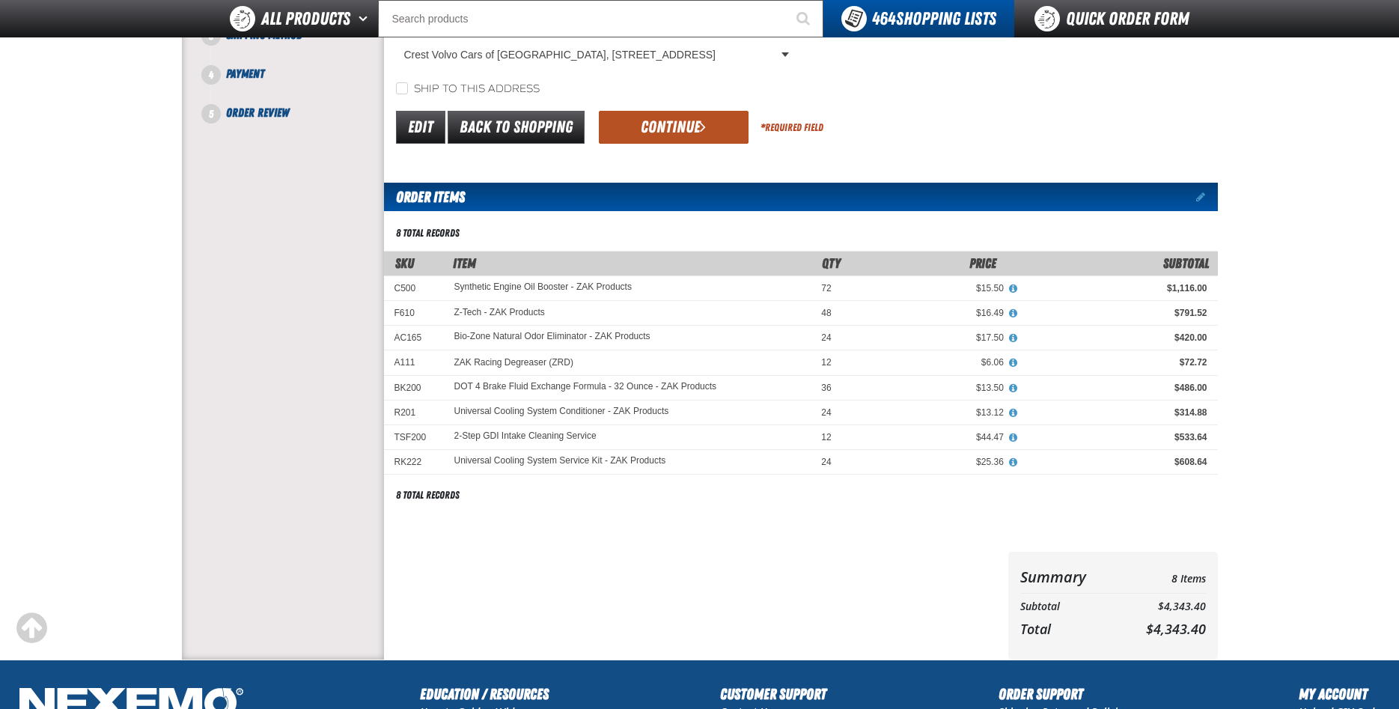
click at [678, 116] on button "Continue" at bounding box center [674, 127] width 150 height 33
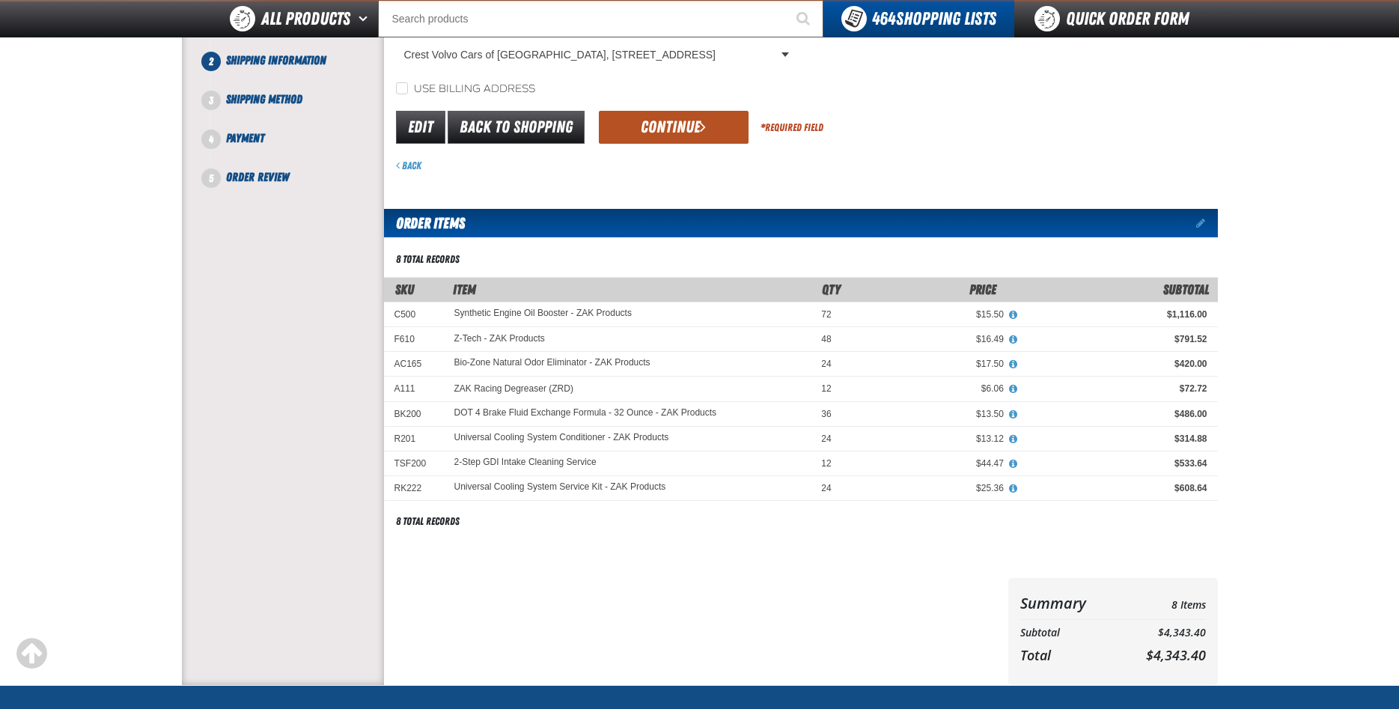
click at [680, 125] on button "Continue" at bounding box center [674, 127] width 150 height 33
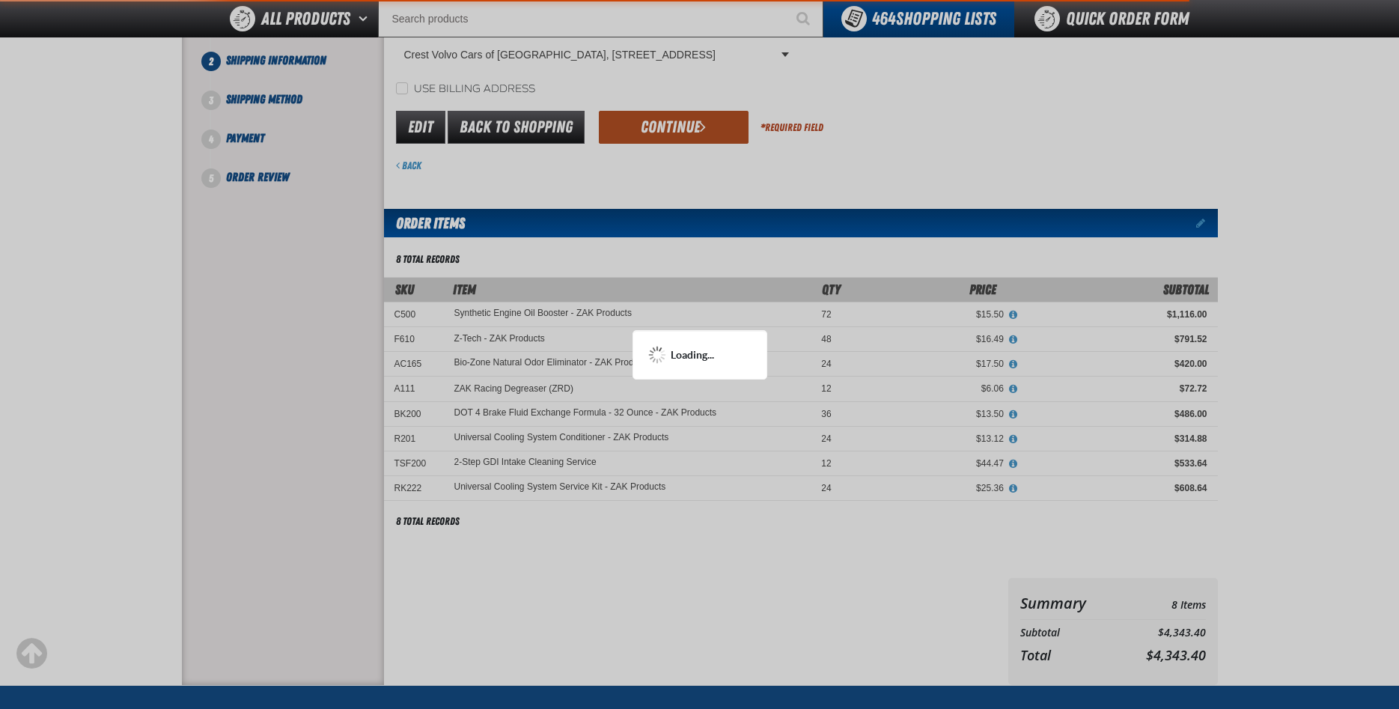
scroll to position [163, 0]
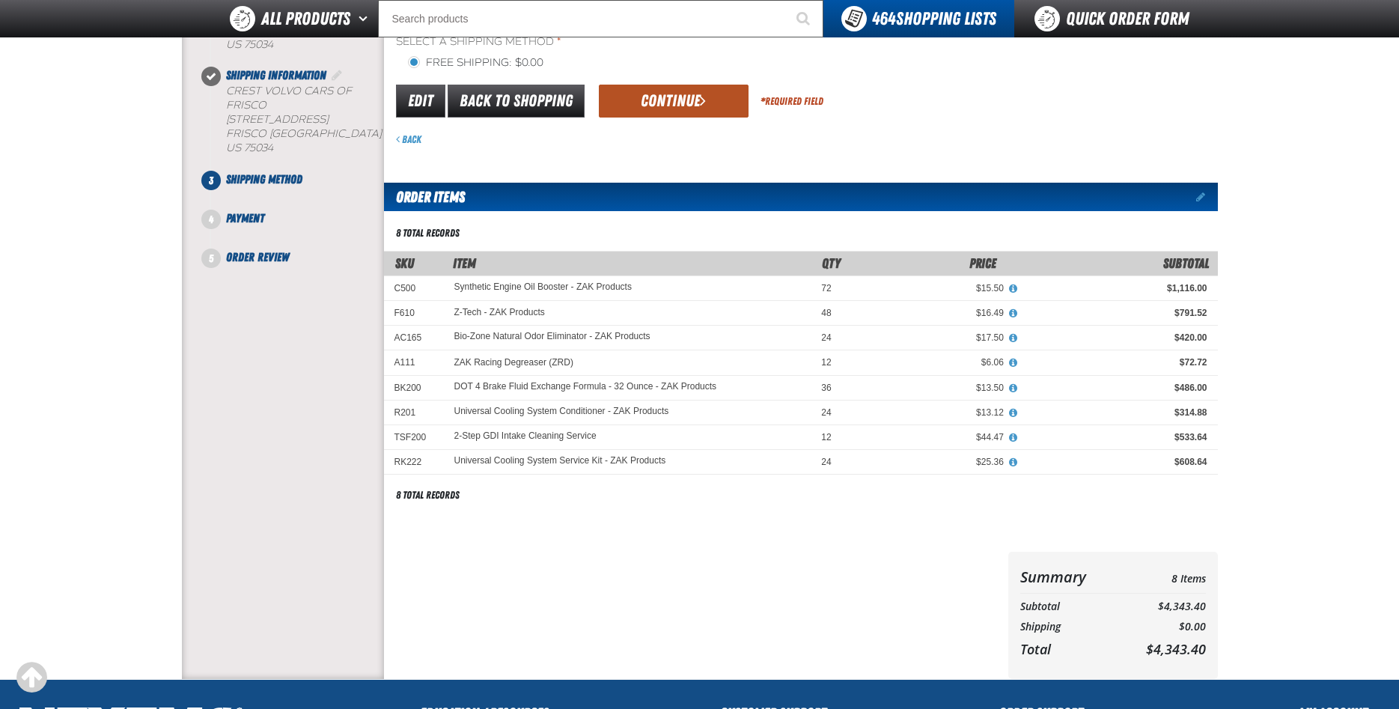
click at [670, 107] on button "Continue" at bounding box center [674, 101] width 150 height 33
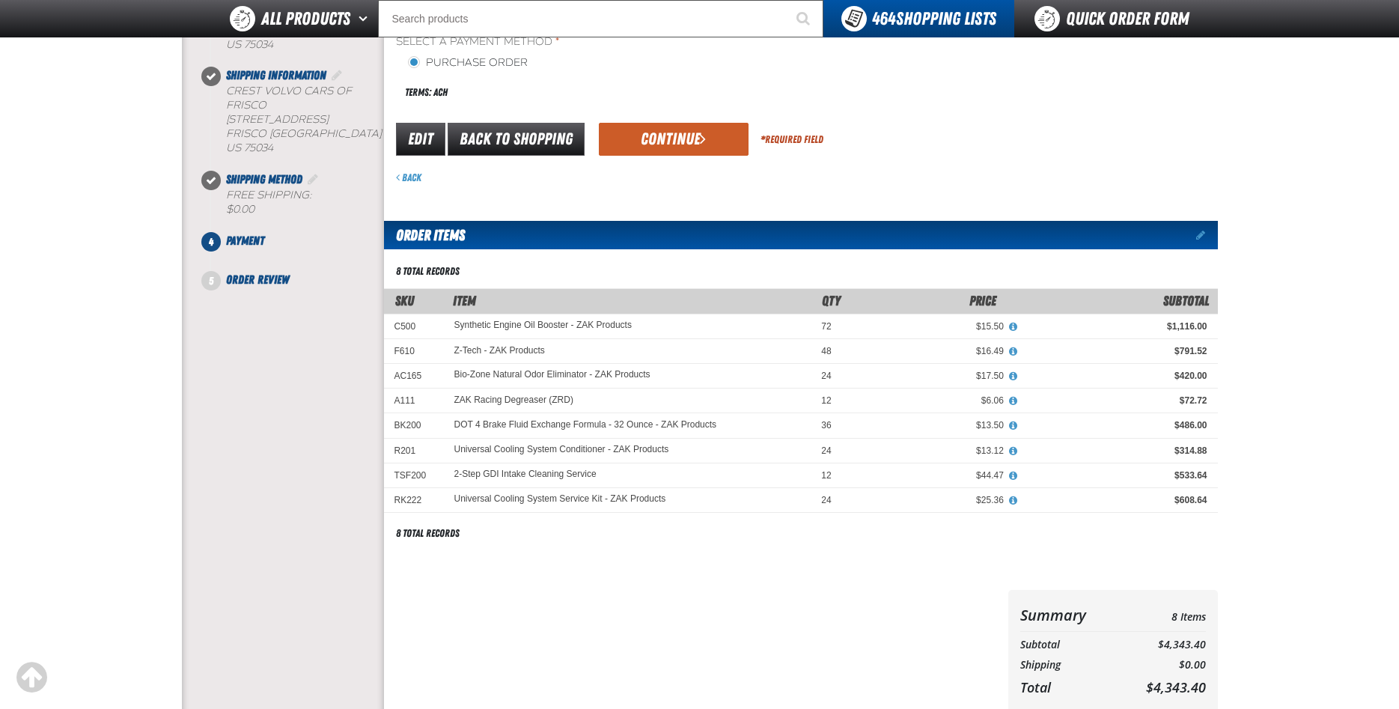
scroll to position [0, 0]
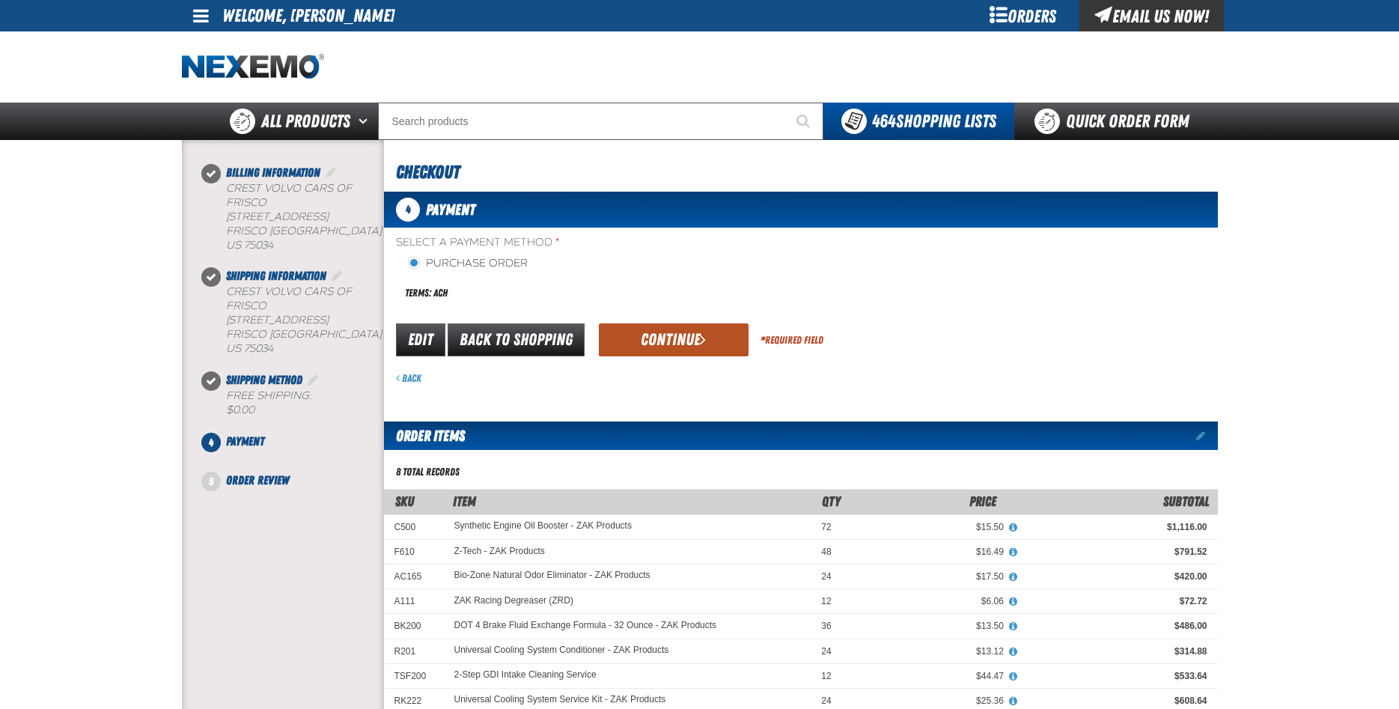
click at [677, 335] on button "Continue" at bounding box center [674, 339] width 150 height 33
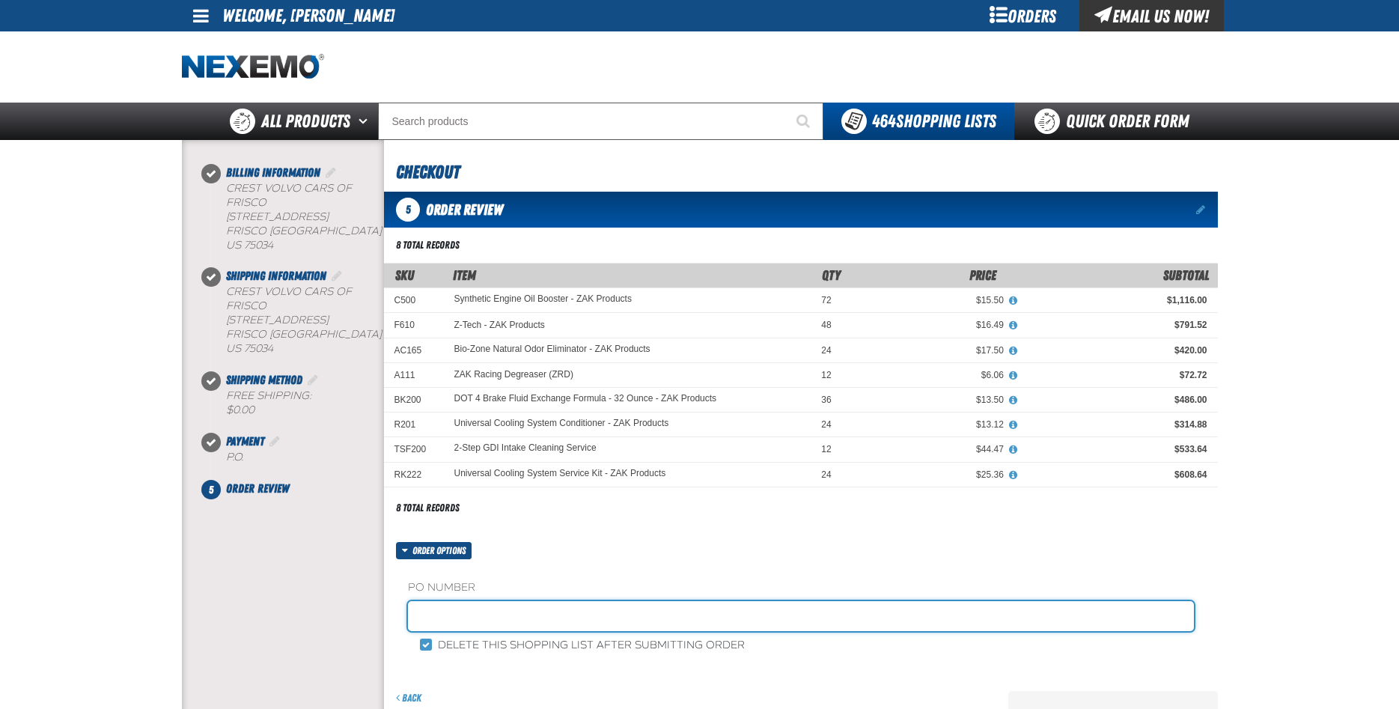
click at [487, 623] on input "text" at bounding box center [801, 616] width 786 height 30
type input "200131"
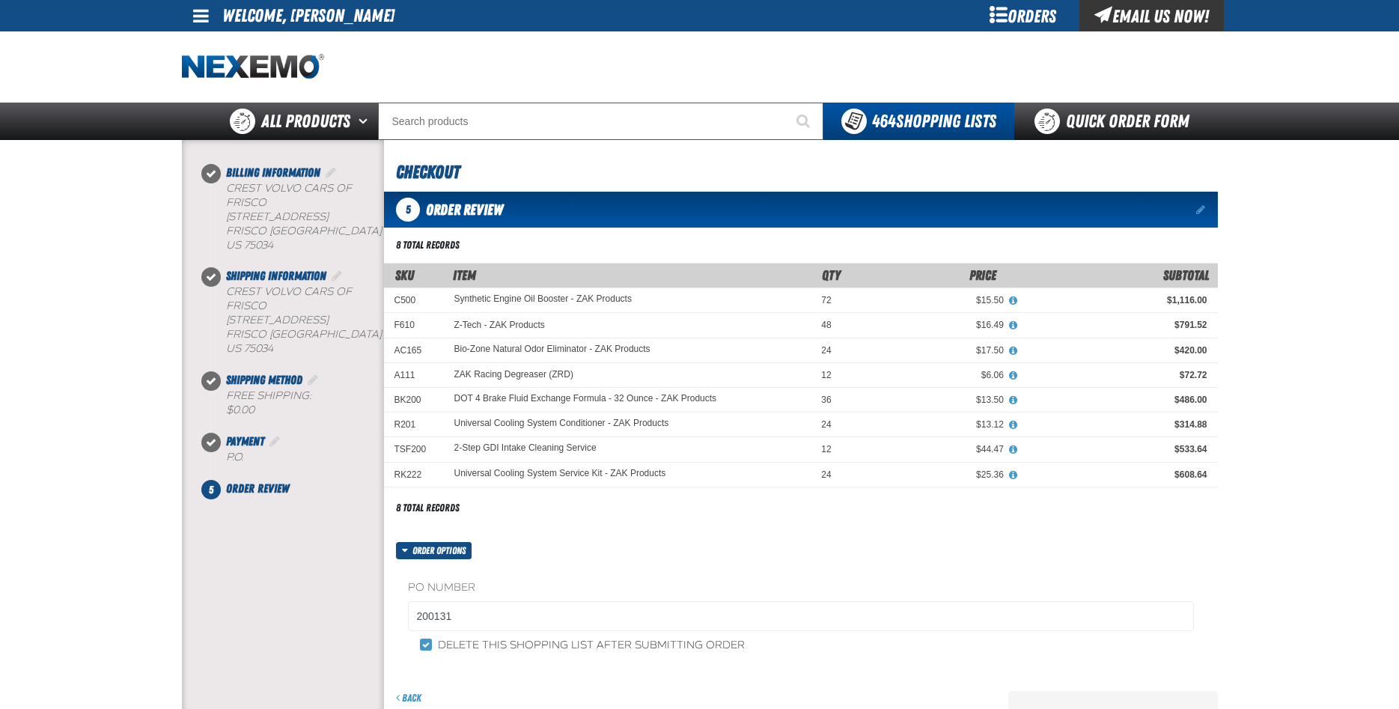
click at [612, 565] on div "PO Number 200131 Delete this shopping list after submitting order" at bounding box center [801, 616] width 834 height 115
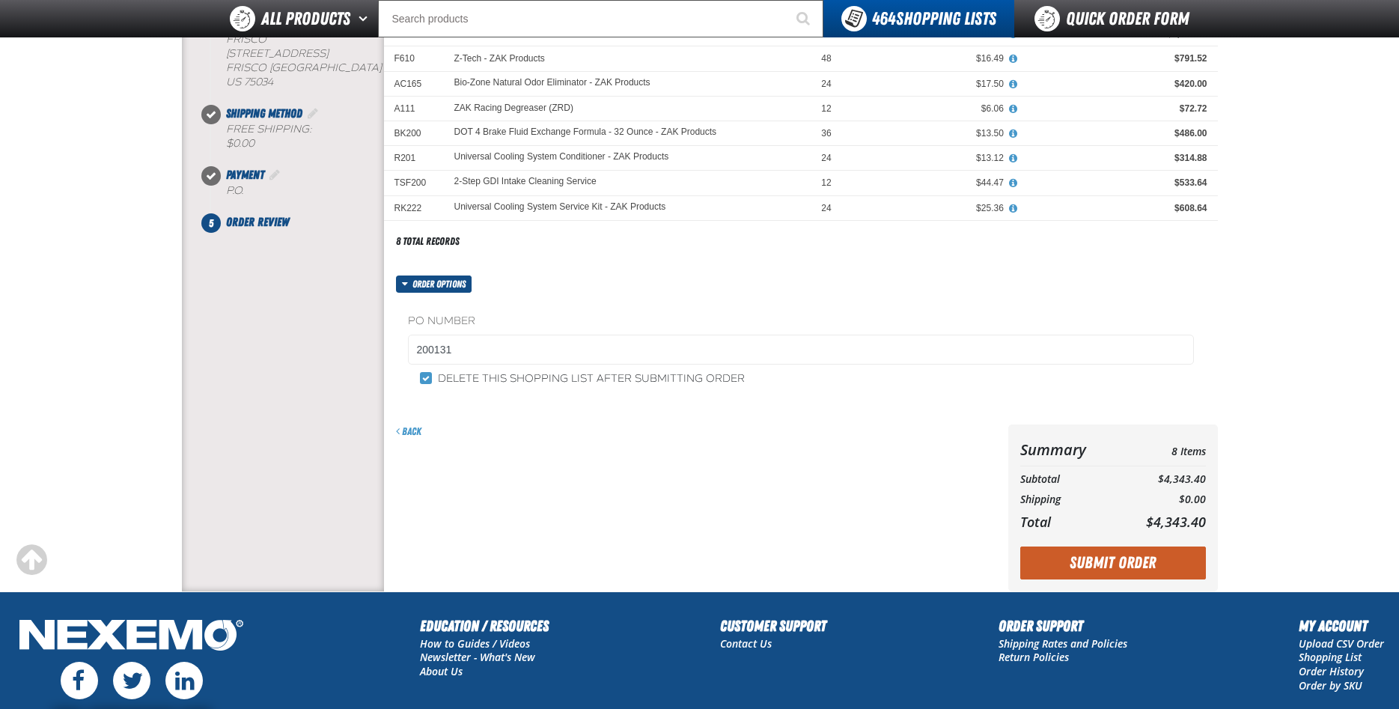
scroll to position [399, 0]
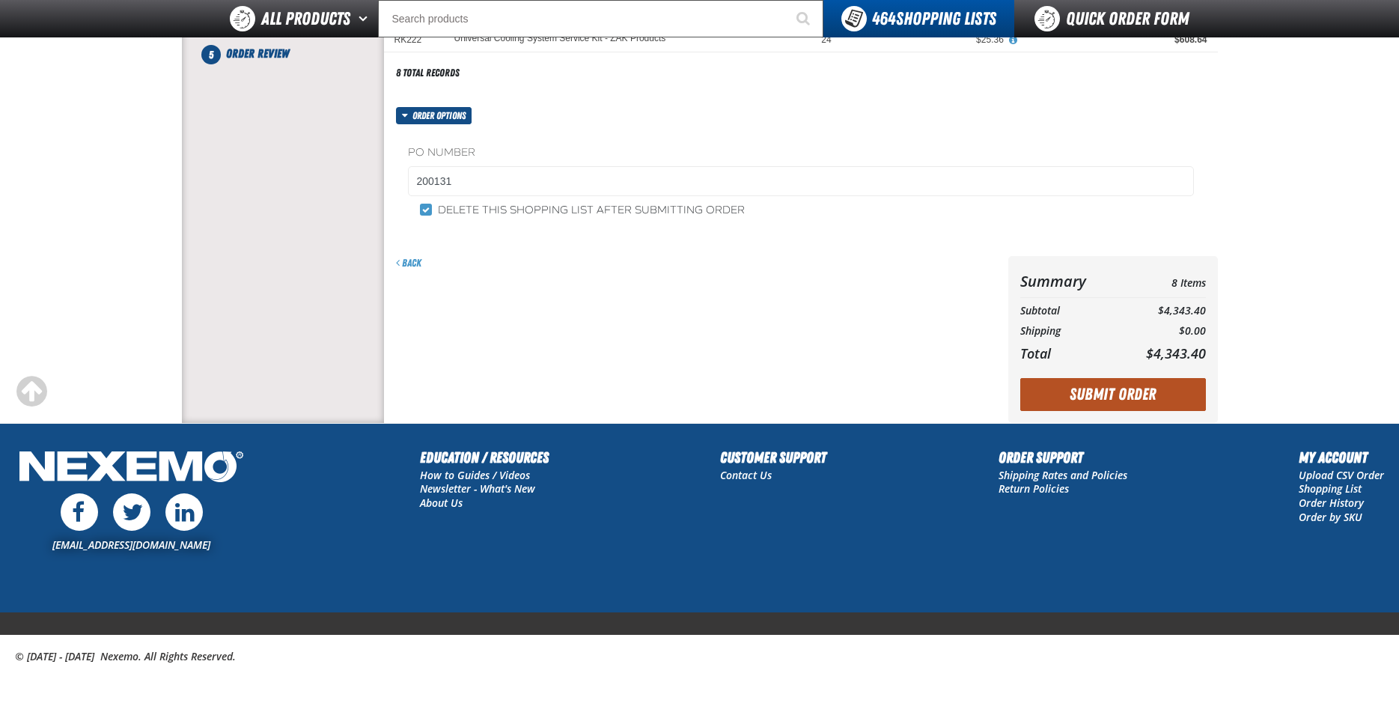
click at [1127, 382] on button "Submit Order" at bounding box center [1113, 394] width 186 height 33
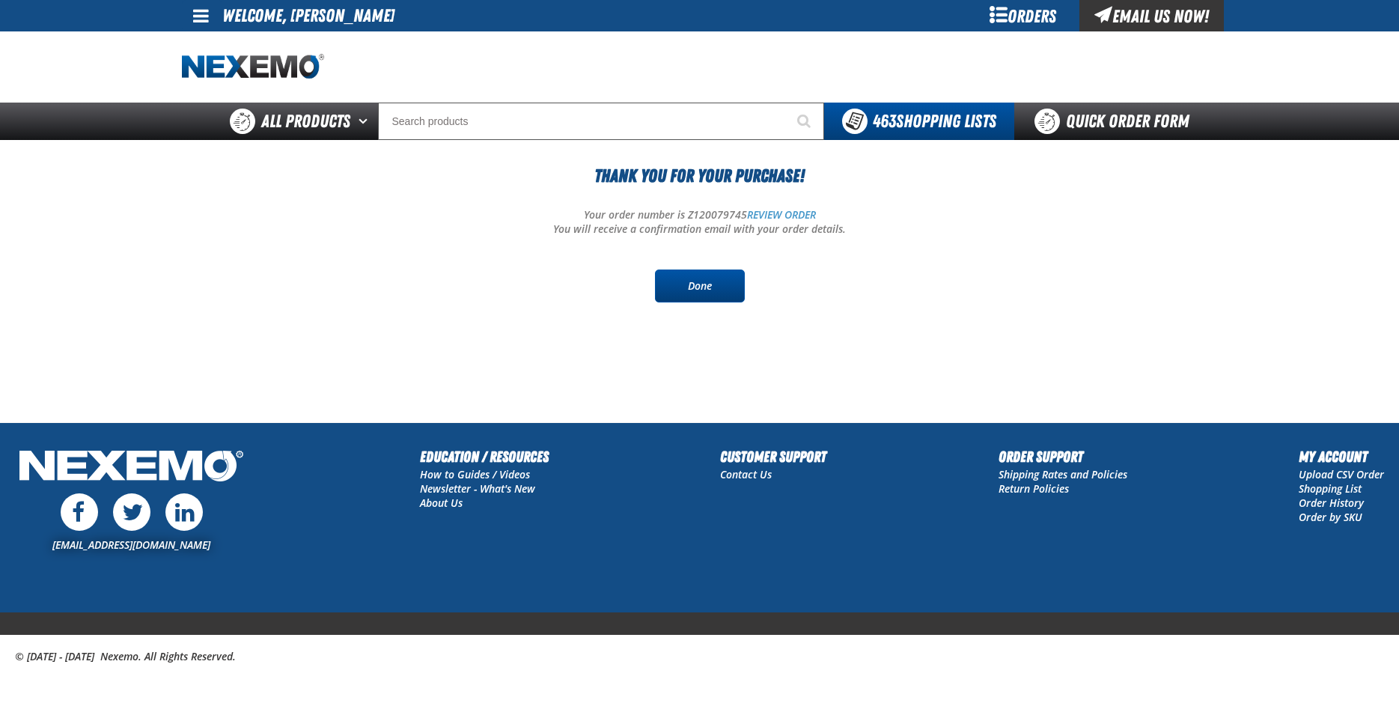
click at [699, 284] on link "Done" at bounding box center [700, 285] width 90 height 33
click at [711, 294] on link "Done" at bounding box center [700, 285] width 90 height 33
